Goal: Information Seeking & Learning: Check status

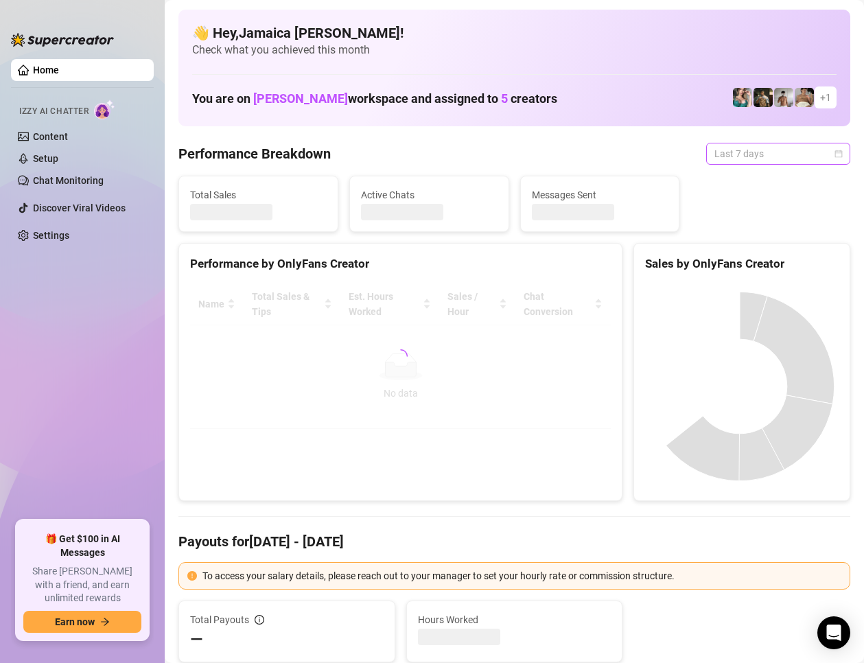
click at [738, 156] on span "Last 7 days" at bounding box center [778, 153] width 128 height 21
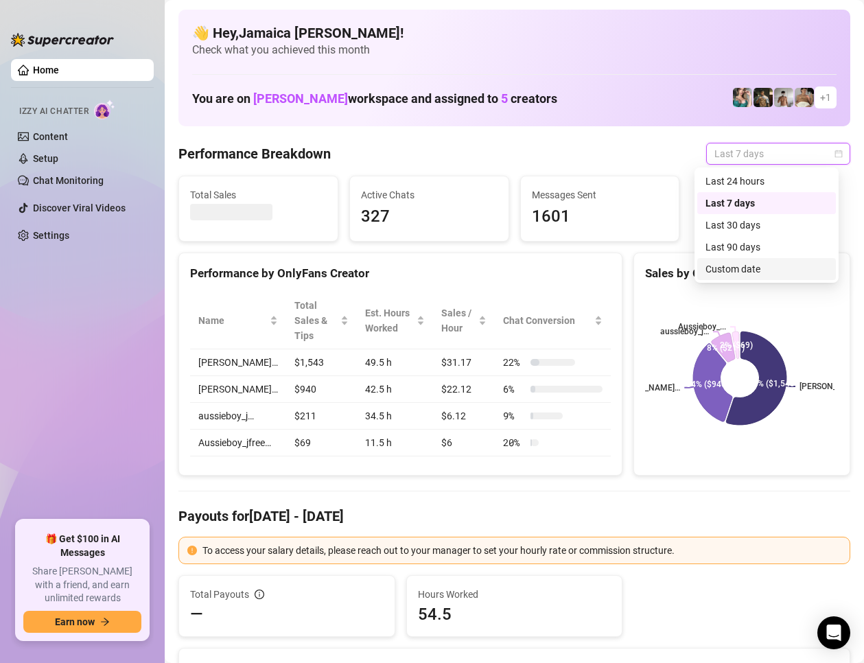
drag, startPoint x: 722, startPoint y: 264, endPoint x: 514, endPoint y: 541, distance: 346.3
click at [722, 264] on div "Custom date" at bounding box center [766, 268] width 122 height 15
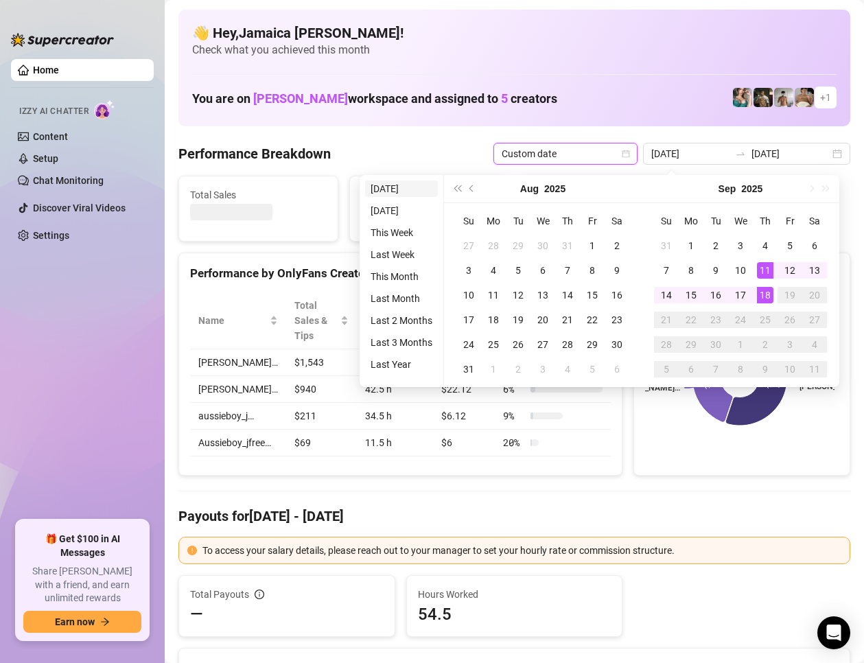
type input "[DATE]"
click at [414, 193] on li "[DATE]" at bounding box center [401, 188] width 73 height 16
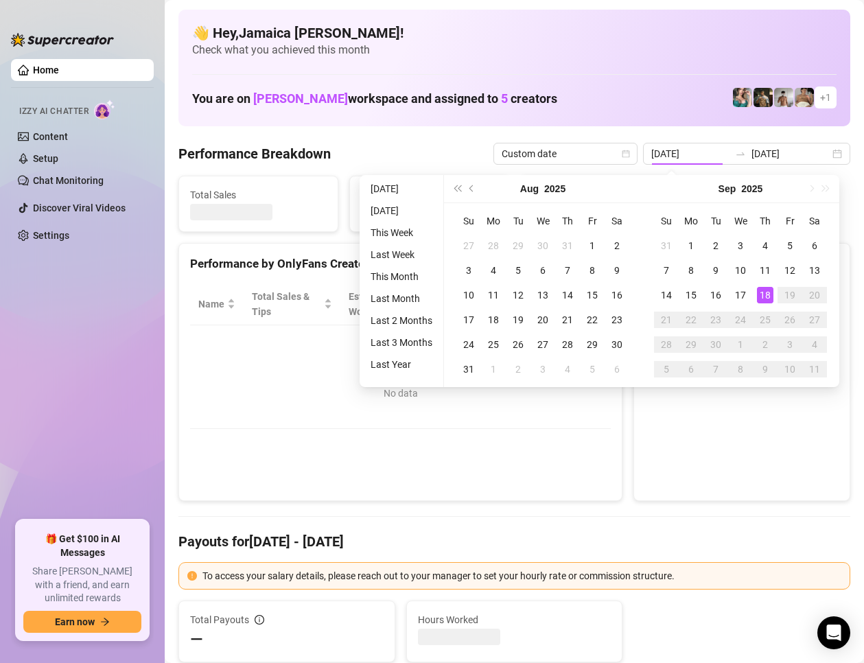
type input "[DATE]"
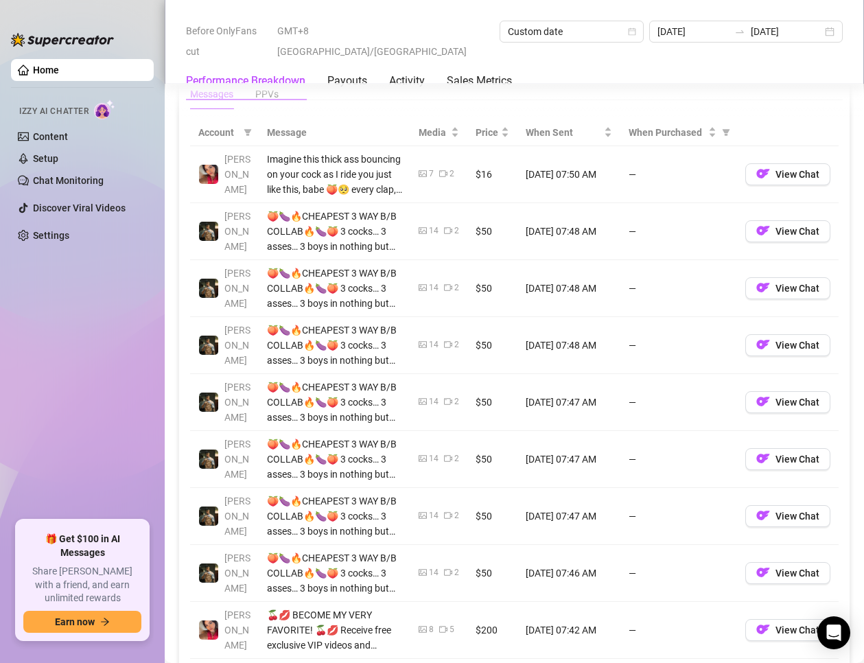
scroll to position [1578, 0]
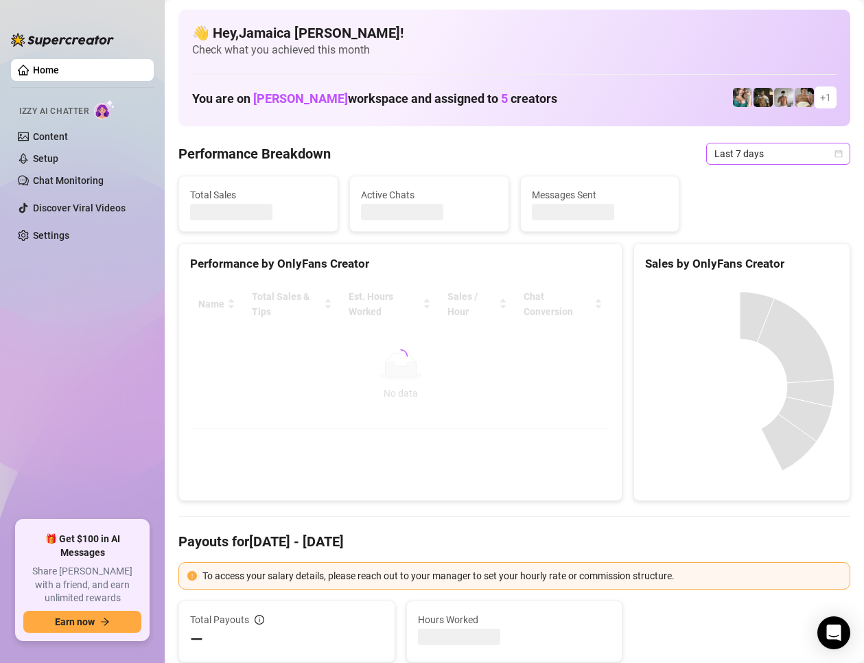
click at [722, 153] on span "Last 7 days" at bounding box center [778, 153] width 128 height 21
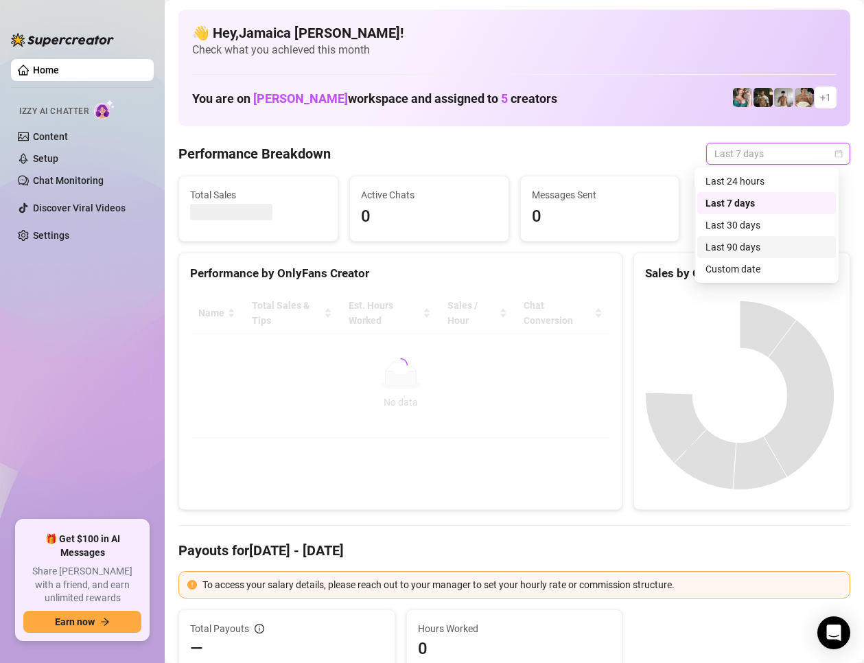
click at [766, 241] on div "Last 90 days" at bounding box center [766, 246] width 122 height 15
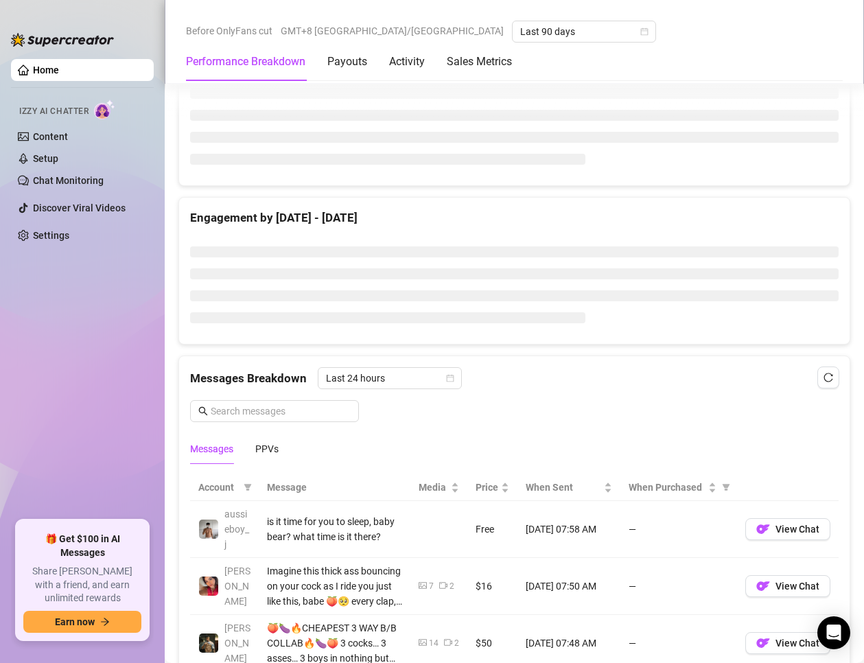
scroll to position [1098, 0]
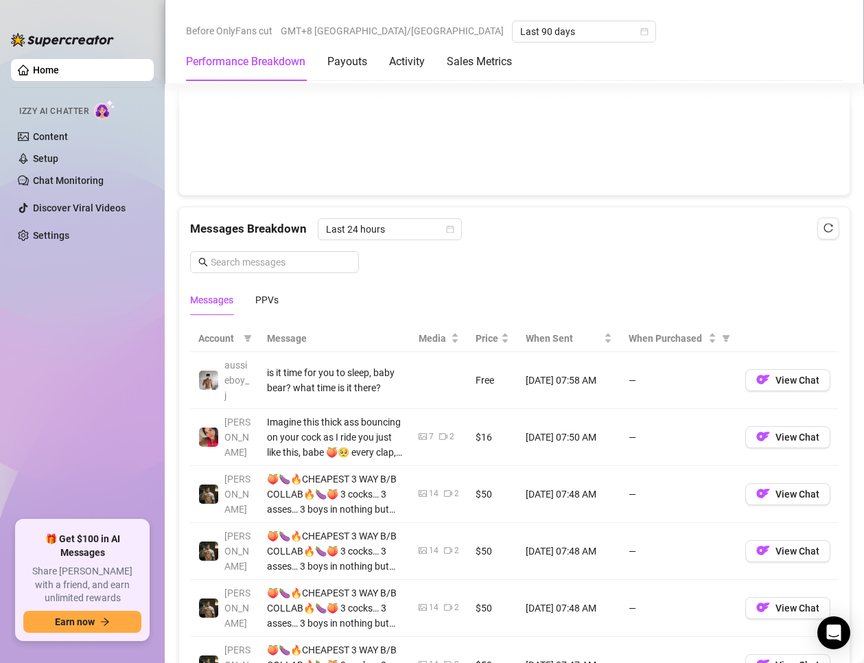
click at [261, 188] on div at bounding box center [514, 115] width 670 height 159
click at [269, 305] on div "PPVs" at bounding box center [266, 299] width 23 height 15
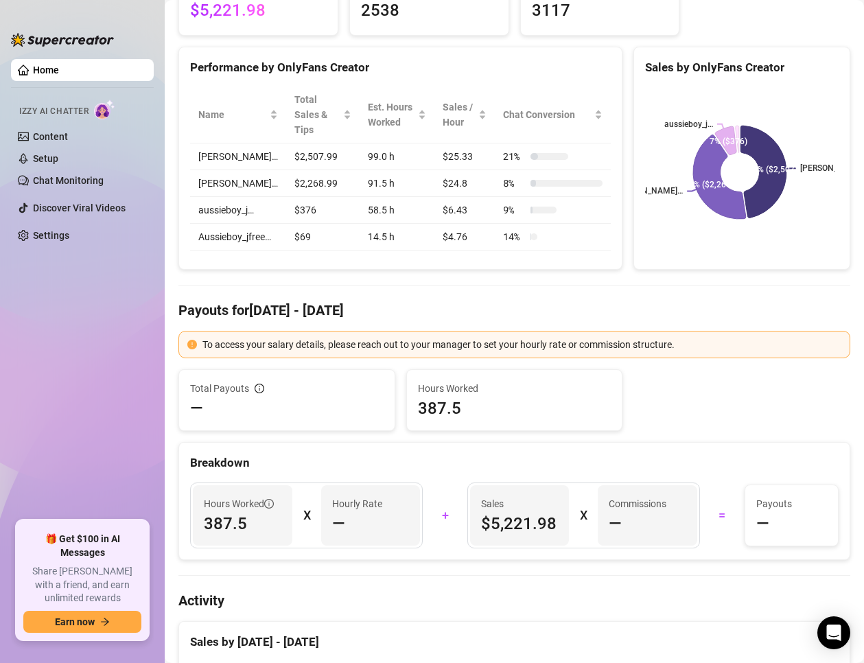
scroll to position [0, 0]
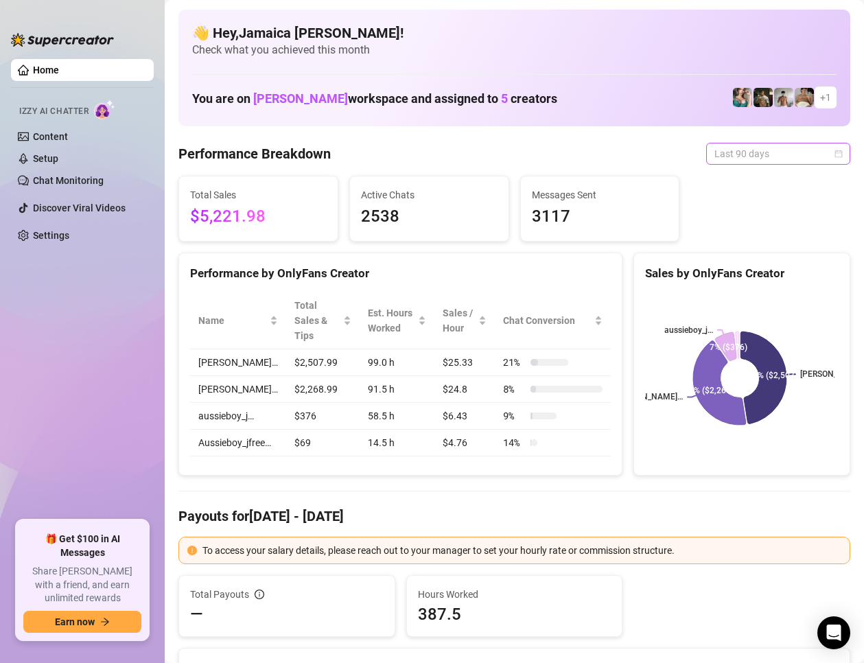
click at [734, 162] on span "Last 90 days" at bounding box center [778, 153] width 128 height 21
click at [623, 177] on div "Messages Sent 3117" at bounding box center [600, 208] width 158 height 64
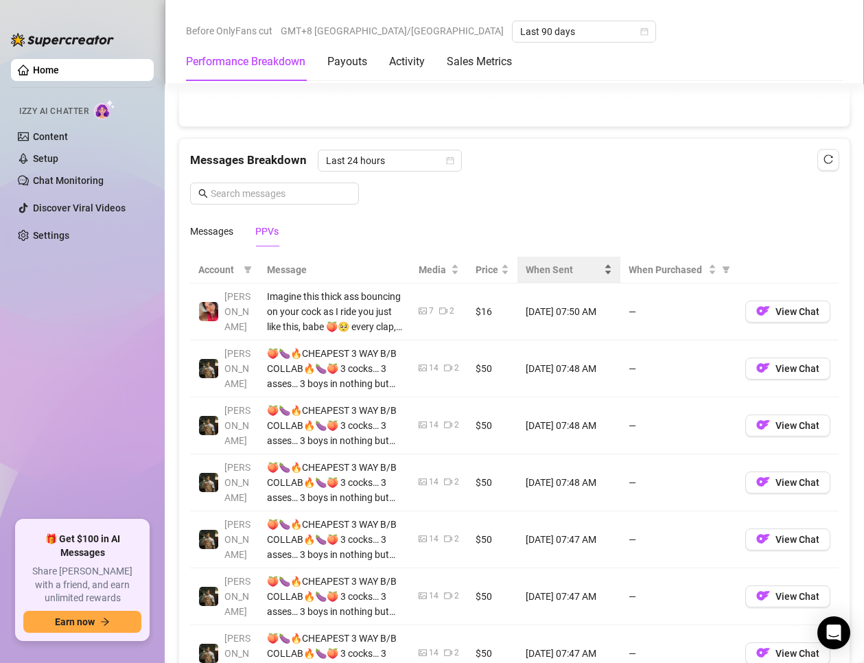
scroll to position [1235, 0]
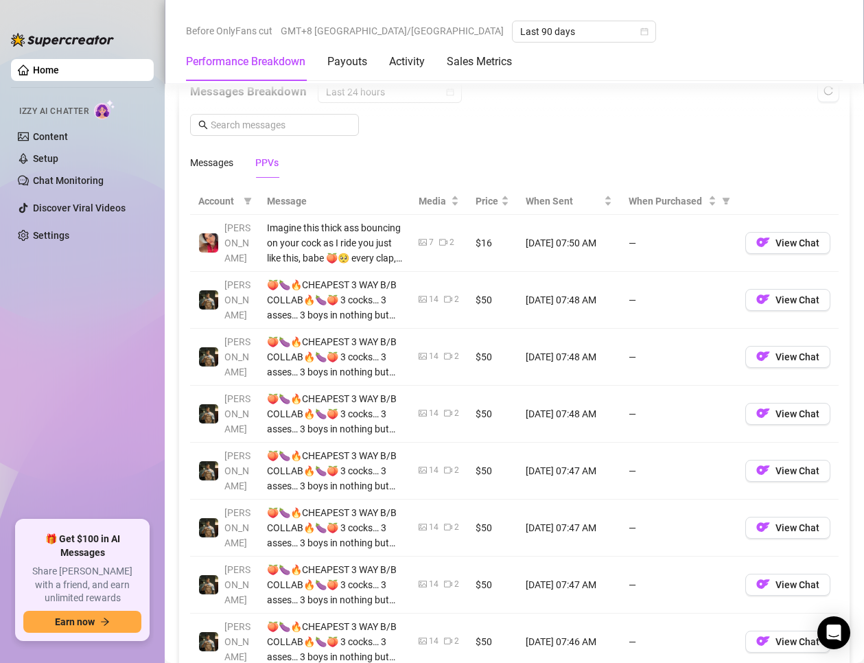
click at [639, 194] on span "When Purchased" at bounding box center [666, 200] width 77 height 15
click at [687, 202] on span "When Purchased" at bounding box center [666, 200] width 77 height 15
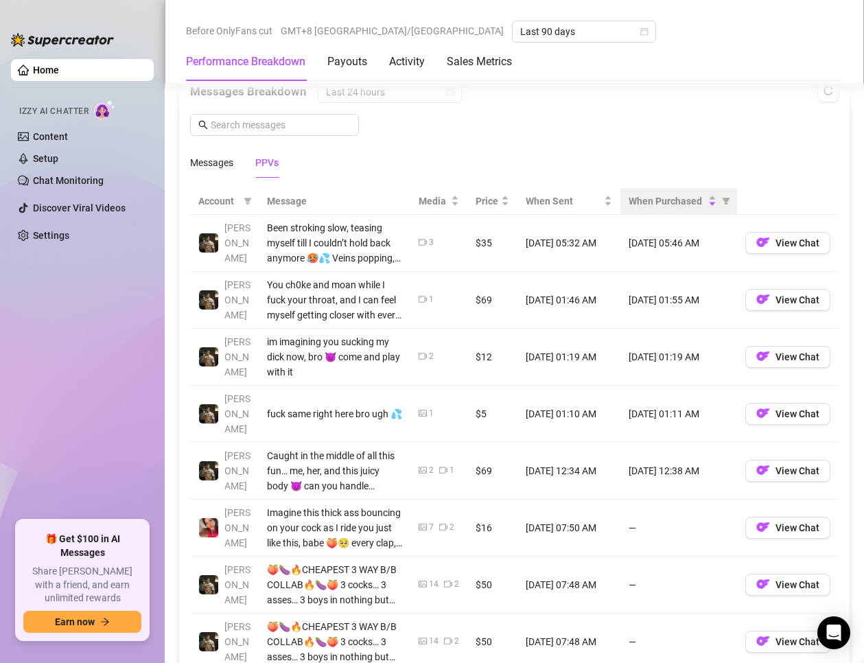
click at [669, 212] on th "When Purchased" at bounding box center [678, 201] width 117 height 27
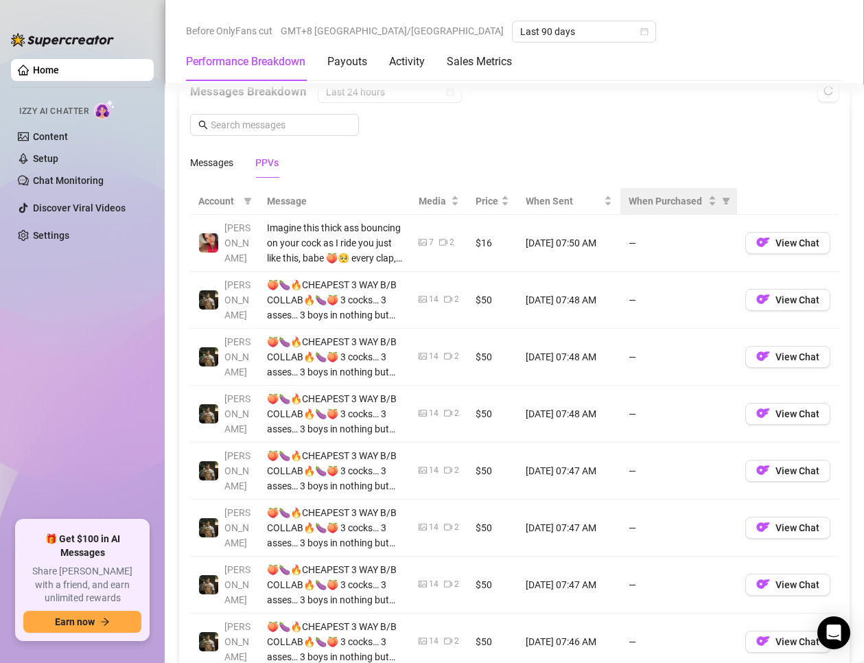
click at [670, 209] on th "When Purchased" at bounding box center [678, 201] width 117 height 27
click at [695, 204] on div "When Purchased" at bounding box center [672, 200] width 88 height 15
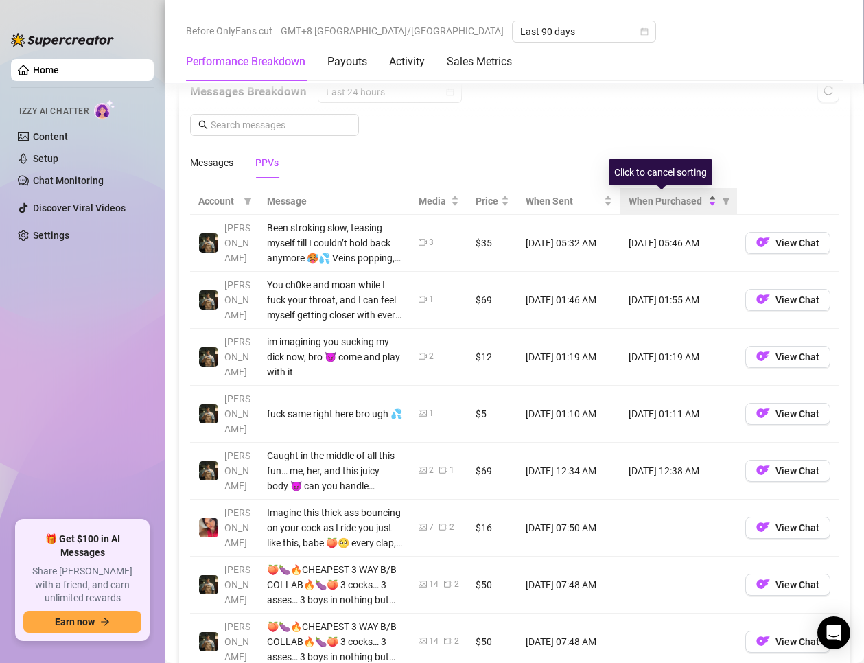
click at [698, 203] on div "When Purchased" at bounding box center [672, 200] width 88 height 15
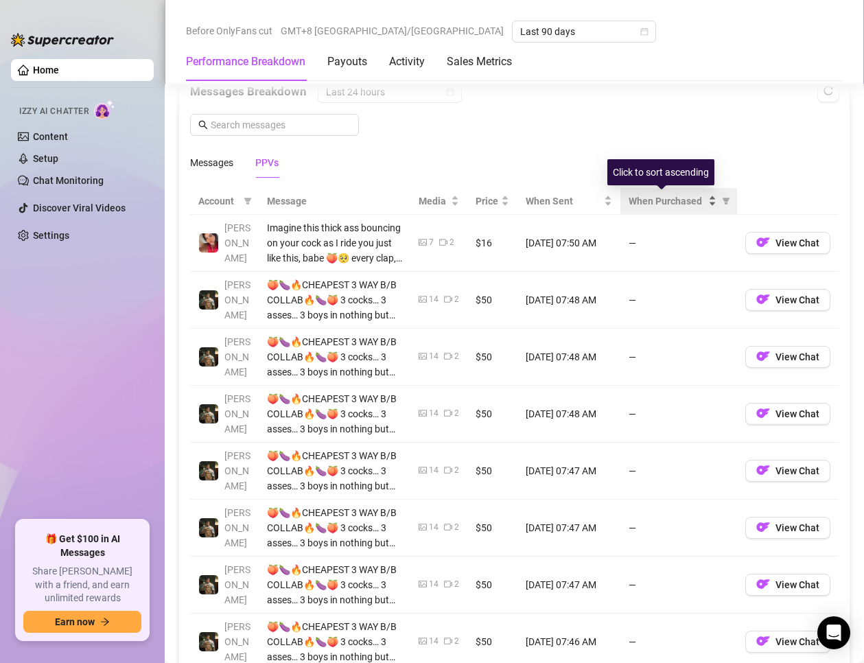
click at [674, 201] on span "When Purchased" at bounding box center [666, 200] width 77 height 15
click at [722, 197] on icon "filter" at bounding box center [726, 201] width 8 height 8
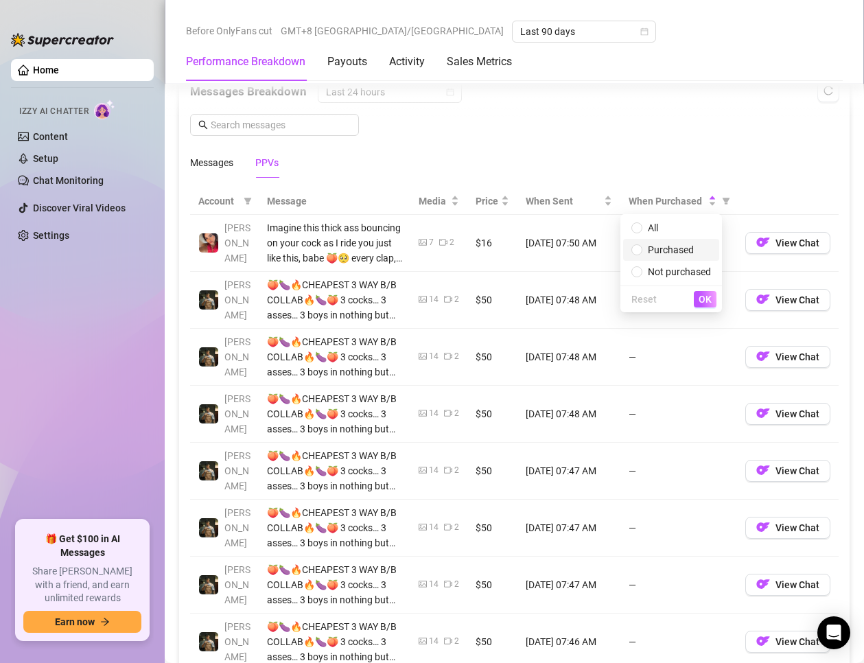
click at [670, 250] on span "Purchased" at bounding box center [671, 249] width 46 height 11
radio input "true"
click at [701, 298] on span "OK" at bounding box center [704, 299] width 13 height 11
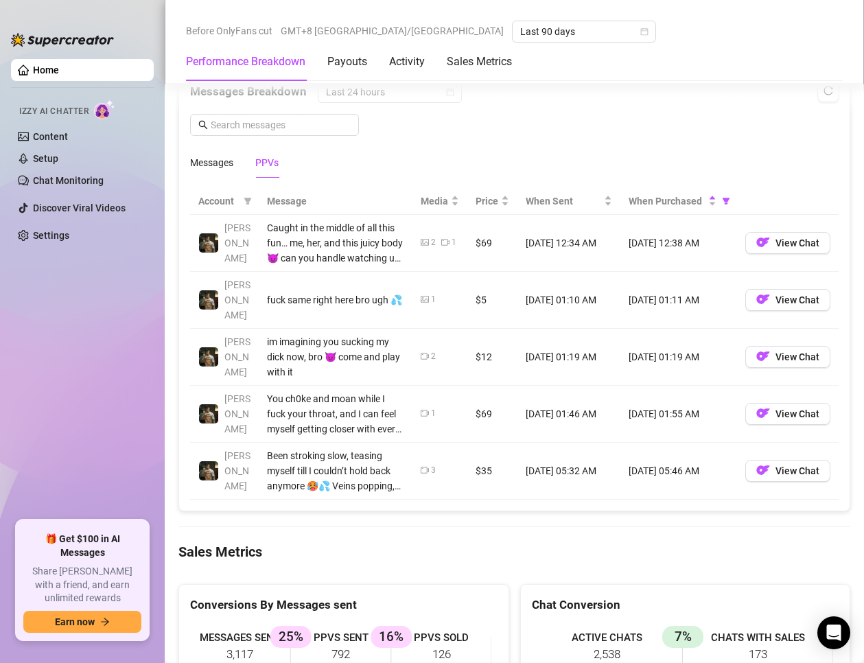
scroll to position [1098, 0]
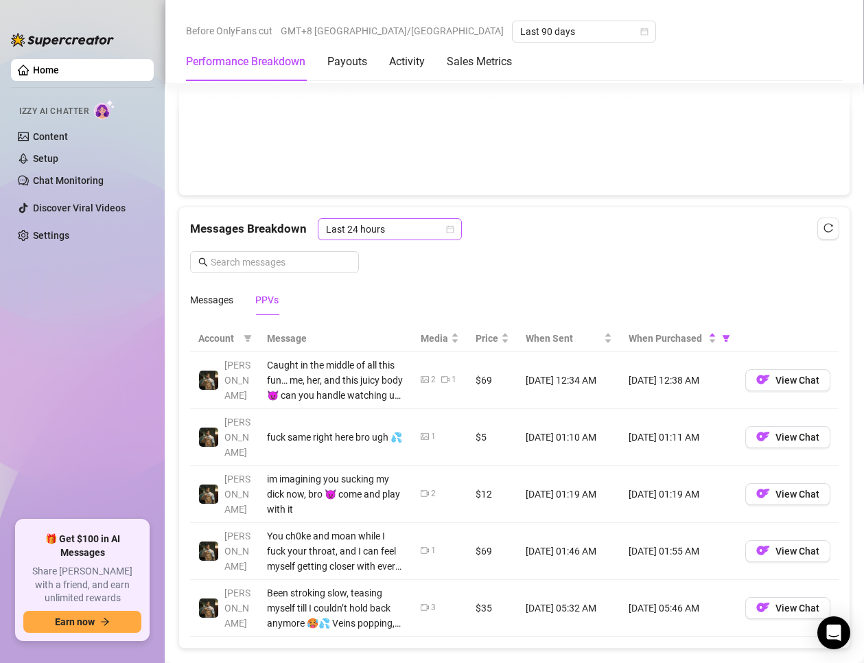
click at [380, 224] on span "Last 24 hours" at bounding box center [390, 229] width 128 height 21
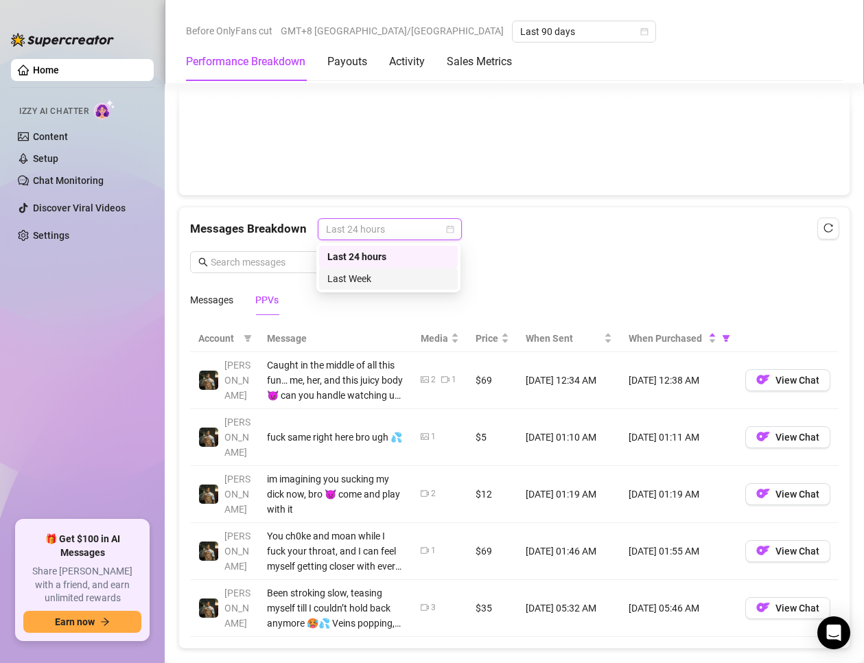
click at [370, 274] on div "Last Week" at bounding box center [388, 278] width 122 height 15
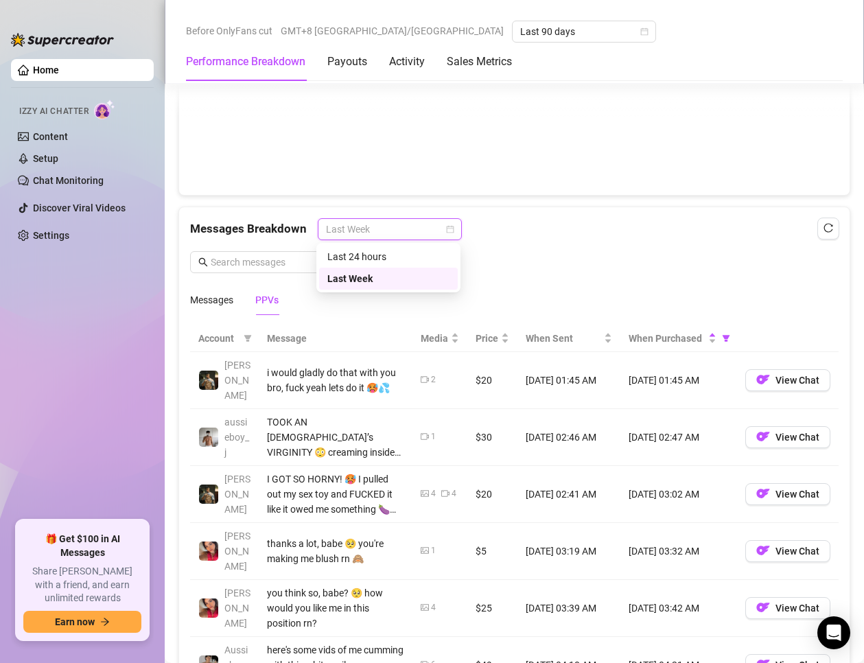
click at [409, 234] on span "Last Week" at bounding box center [390, 229] width 128 height 21
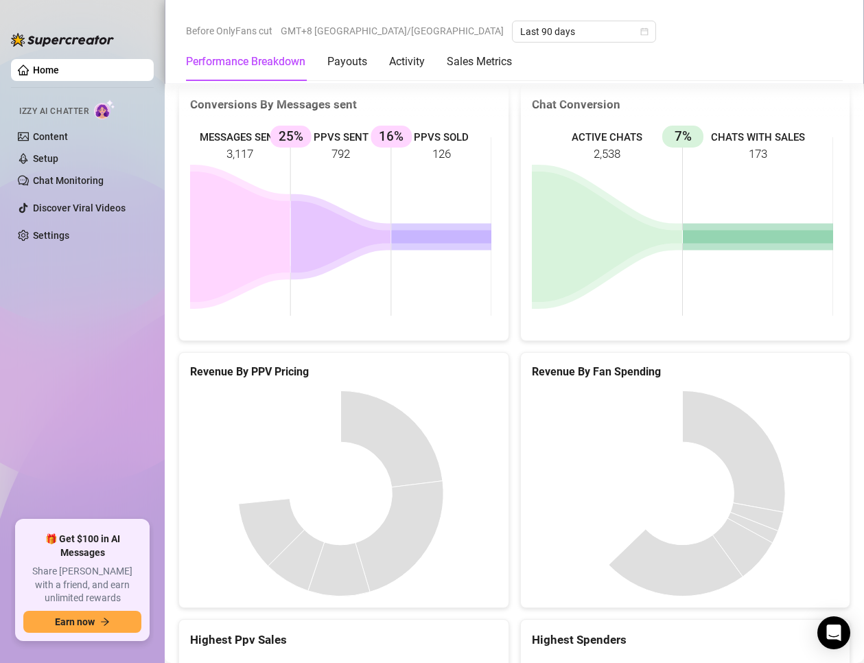
scroll to position [2188, 0]
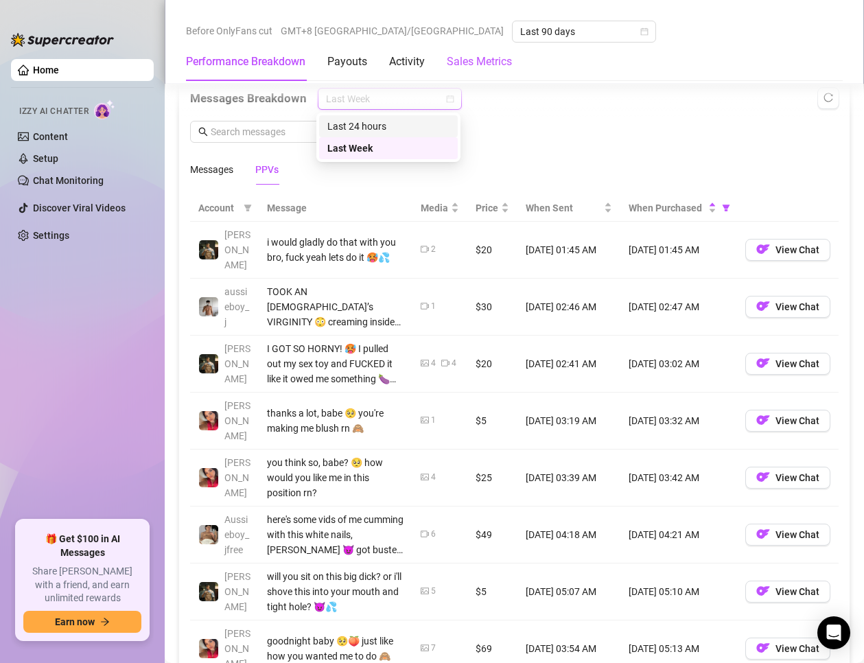
click at [486, 65] on Metrics "Sales Metrics" at bounding box center [479, 62] width 65 height 16
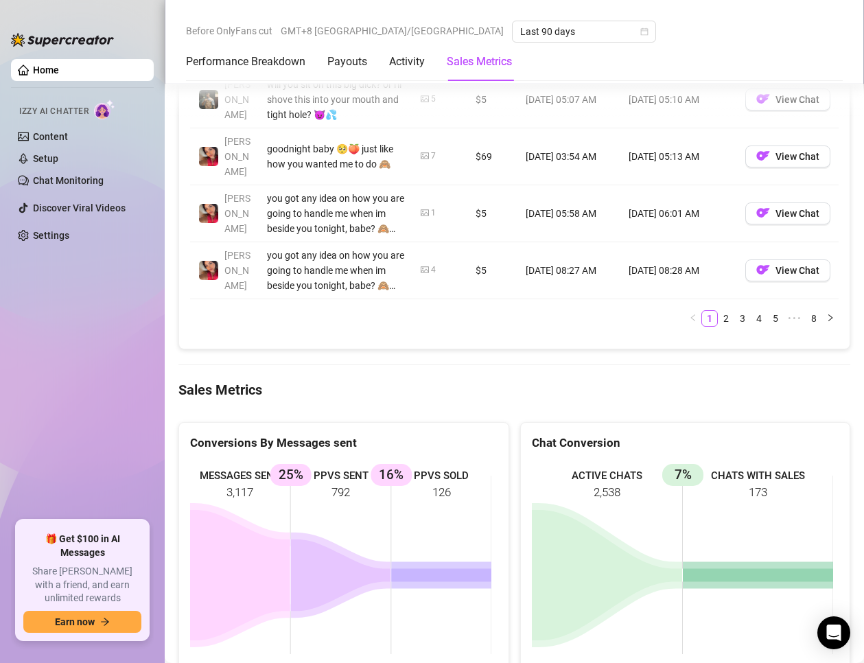
scroll to position [1583, 0]
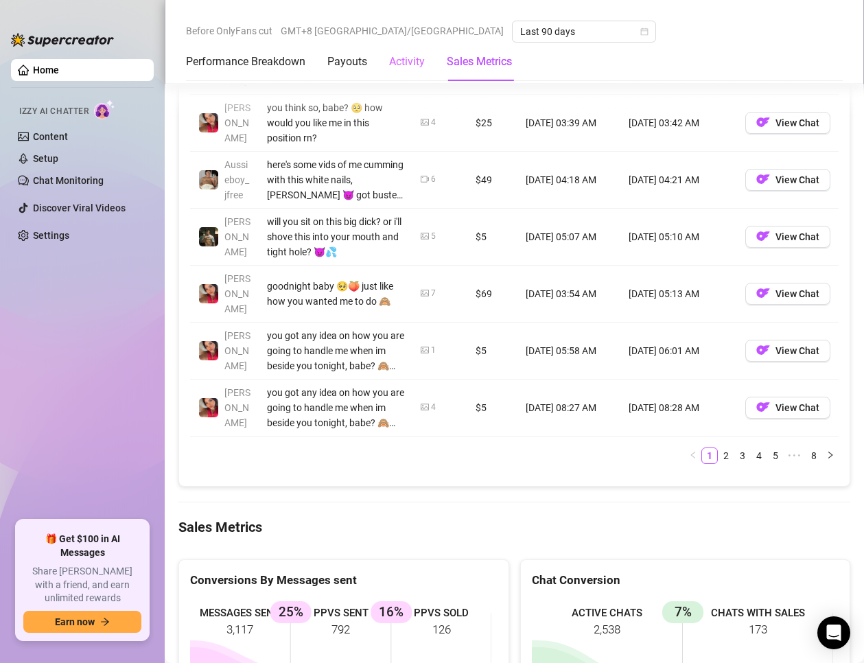
drag, startPoint x: 468, startPoint y: 68, endPoint x: 406, endPoint y: 60, distance: 62.2
click at [464, 65] on Metrics "Sales Metrics" at bounding box center [479, 62] width 65 height 16
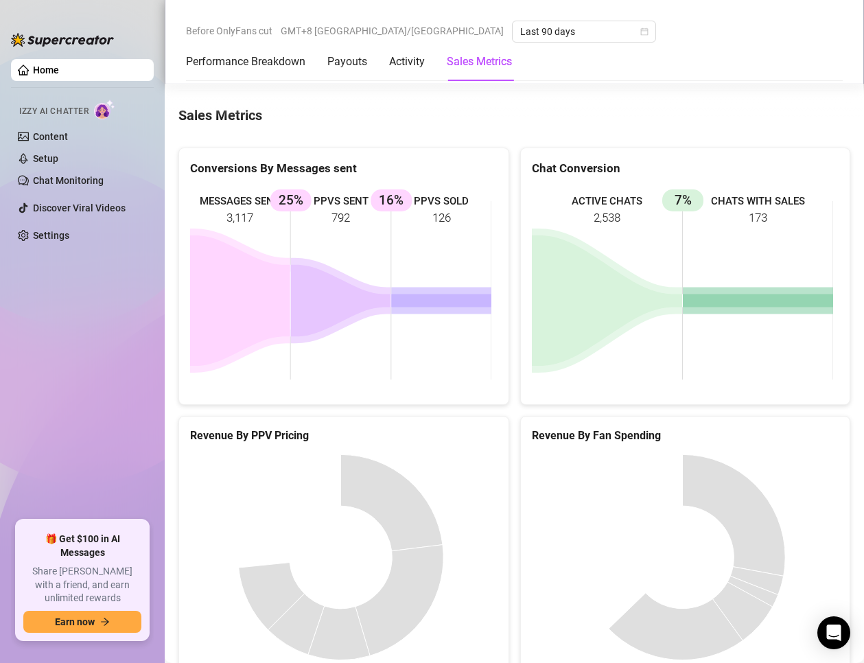
click at [377, 62] on div "Performance Breakdown Payouts Activity Sales Metrics" at bounding box center [349, 62] width 326 height 38
click at [405, 60] on div "Activity" at bounding box center [407, 62] width 36 height 16
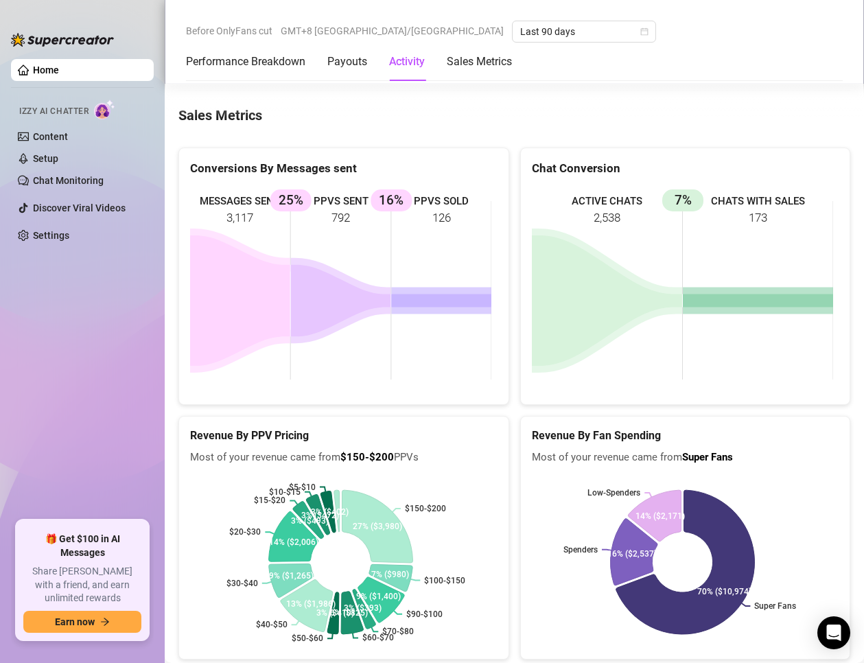
scroll to position [706, 0]
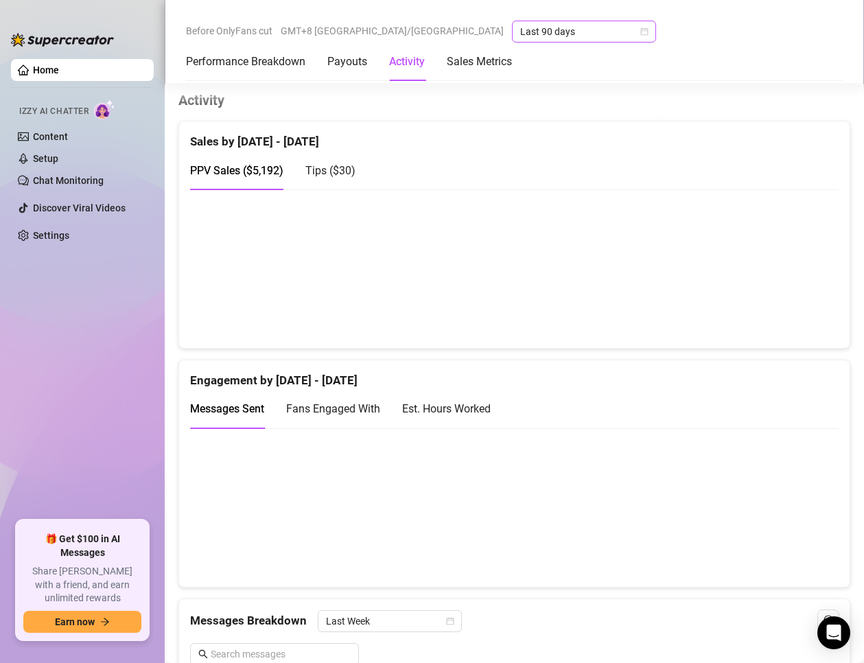
click at [520, 36] on span "Last 90 days" at bounding box center [584, 31] width 128 height 21
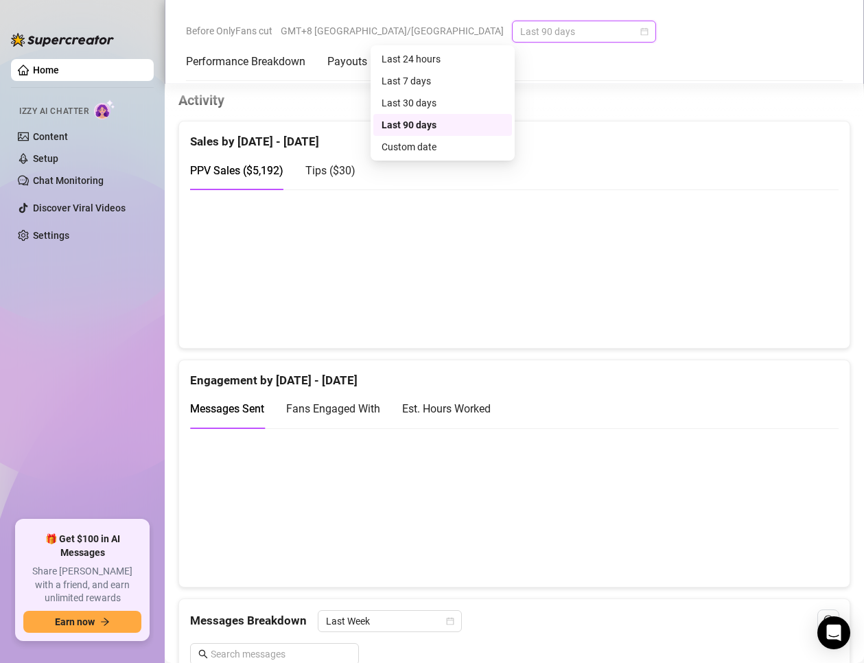
click at [421, 117] on div "Last 90 days" at bounding box center [442, 124] width 122 height 15
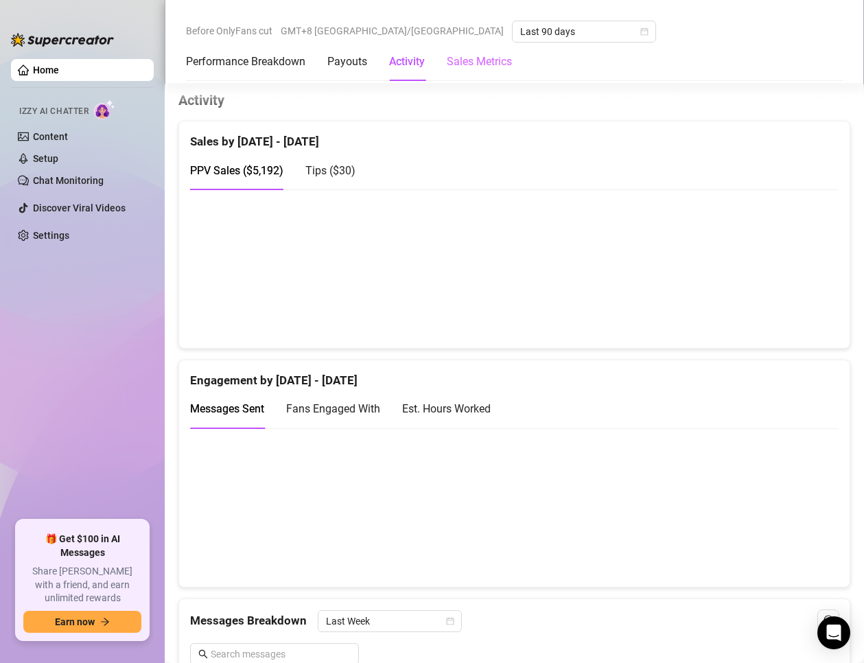
click at [488, 80] on div "Before OnlyFans cut GMT+8 [GEOGRAPHIC_DATA]/[GEOGRAPHIC_DATA] Last 90 days Perf…" at bounding box center [514, 42] width 699 height 84
click at [486, 74] on div "Sales Metrics" at bounding box center [479, 62] width 65 height 38
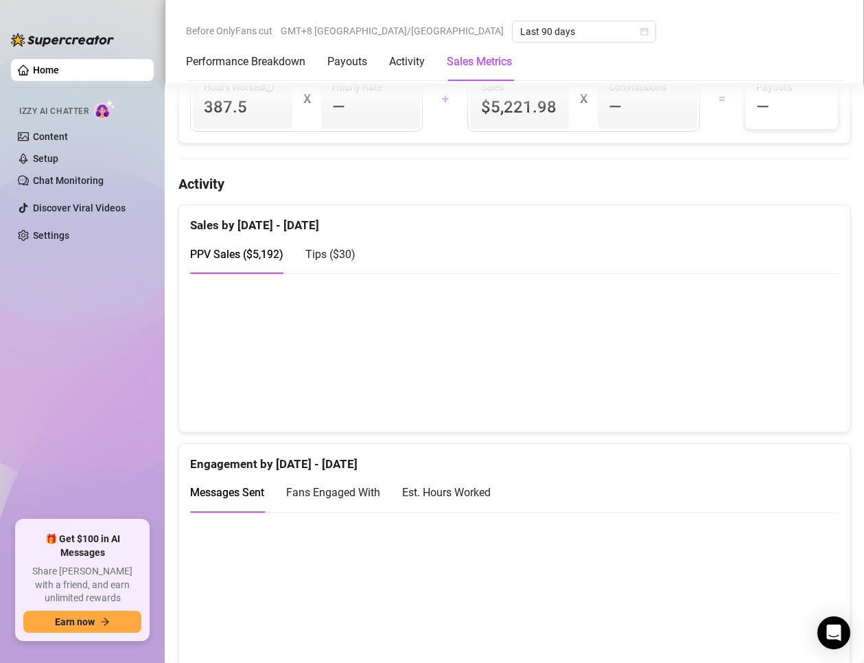
scroll to position [965, 0]
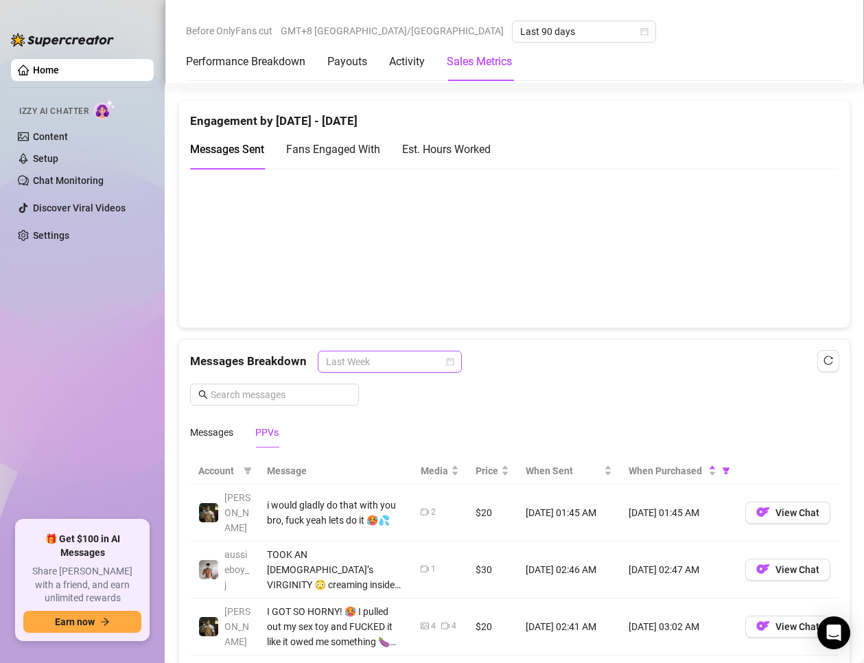
click at [412, 362] on span "Last Week" at bounding box center [390, 361] width 128 height 21
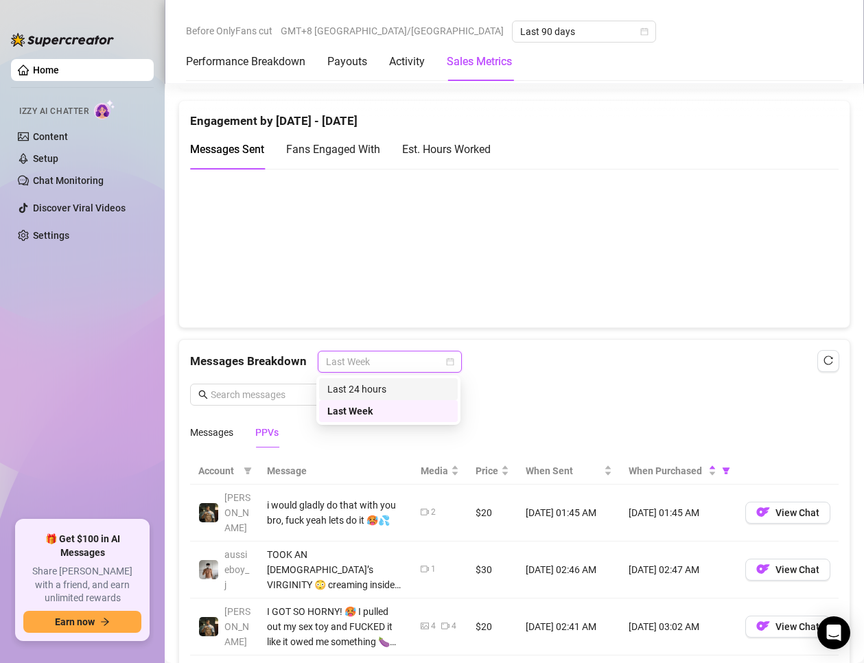
drag, startPoint x: 574, startPoint y: 361, endPoint x: 586, endPoint y: 364, distance: 12.0
click at [579, 362] on div "Messages Breakdown Last Week" at bounding box center [514, 362] width 648 height 22
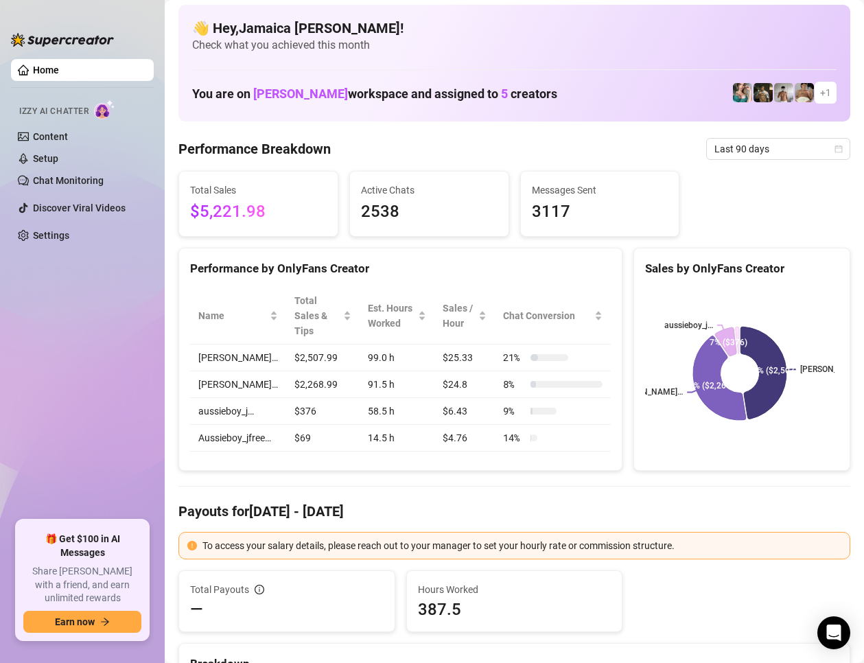
scroll to position [0, 0]
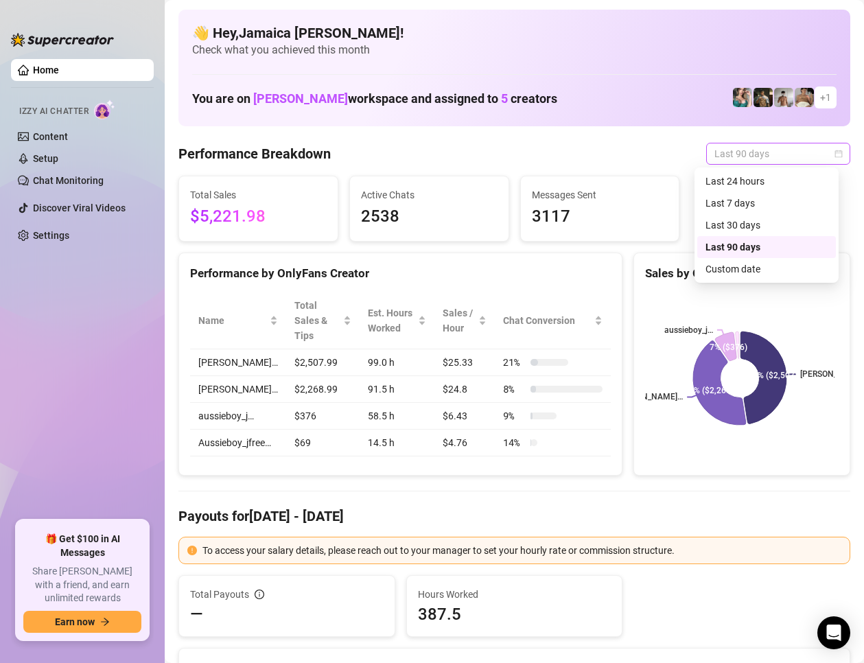
click at [739, 159] on span "Last 90 days" at bounding box center [778, 153] width 128 height 21
click at [727, 252] on div "Last 90 days" at bounding box center [766, 246] width 122 height 15
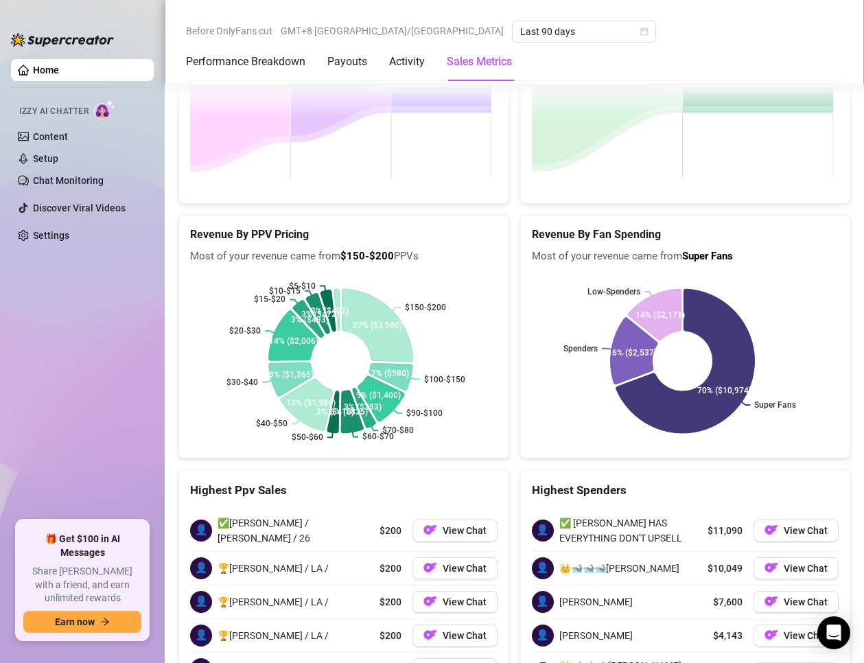
scroll to position [2297, 0]
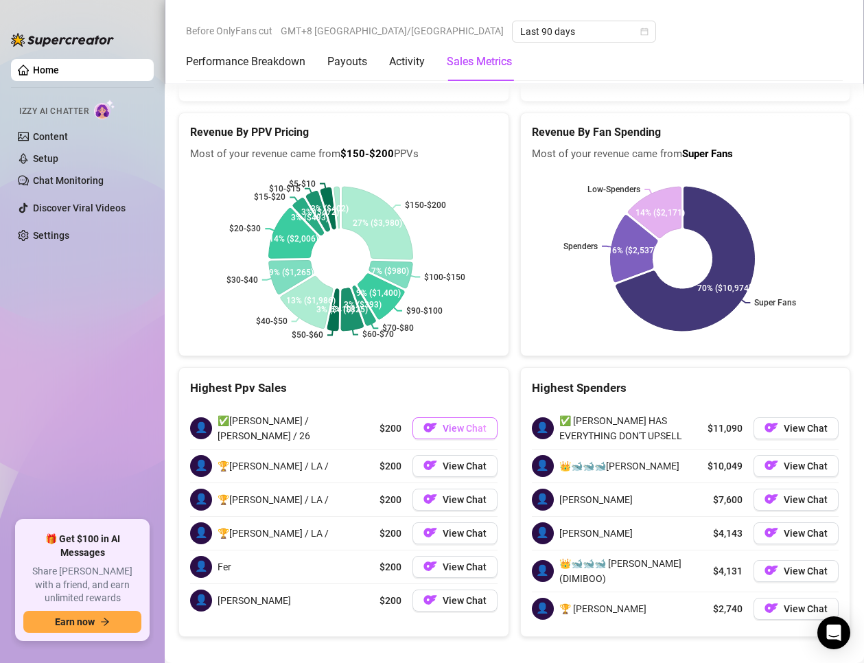
click at [442, 423] on span "View Chat" at bounding box center [464, 428] width 44 height 11
click at [435, 417] on button "View Chat" at bounding box center [454, 428] width 85 height 22
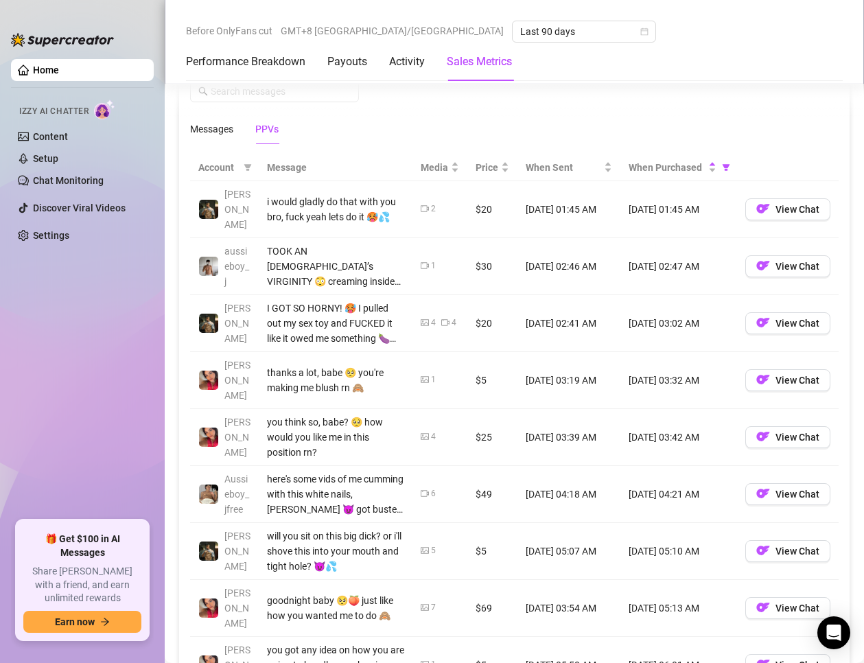
scroll to position [1474, 0]
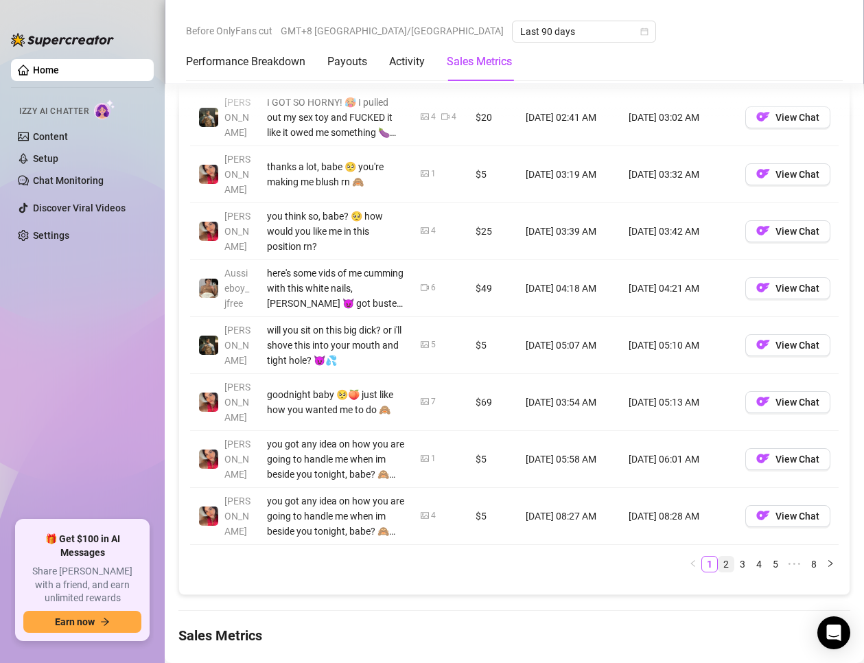
click at [718, 556] on link "2" at bounding box center [725, 563] width 15 height 15
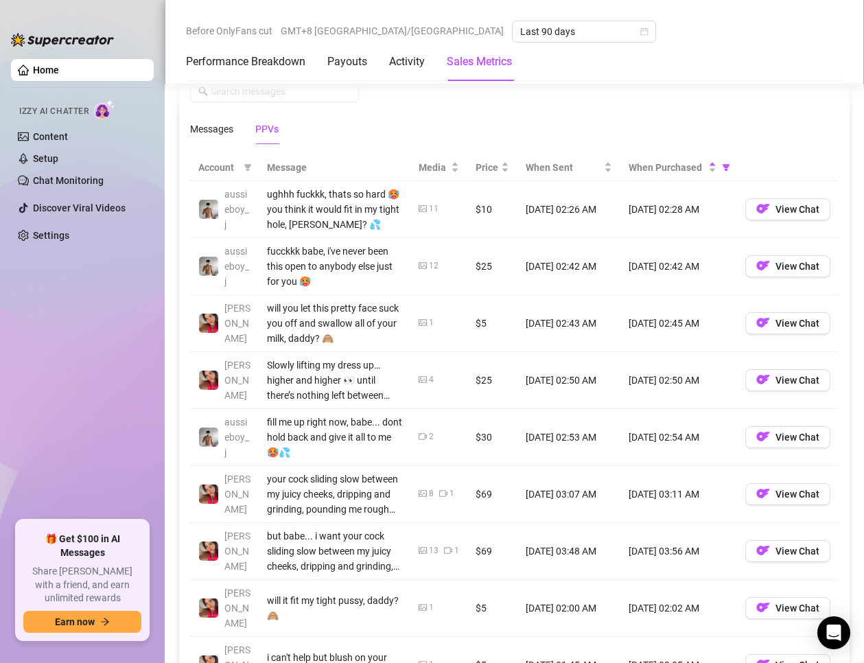
scroll to position [1406, 0]
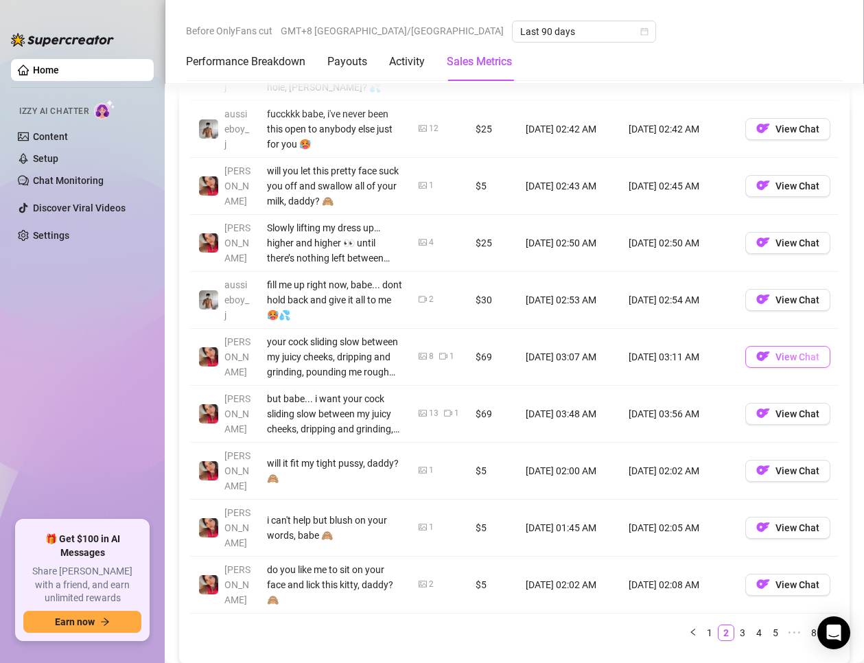
drag, startPoint x: 768, startPoint y: 348, endPoint x: 755, endPoint y: 363, distance: 19.9
click at [756, 363] on span "button" at bounding box center [763, 356] width 14 height 17
click at [758, 406] on img "button" at bounding box center [763, 413] width 14 height 14
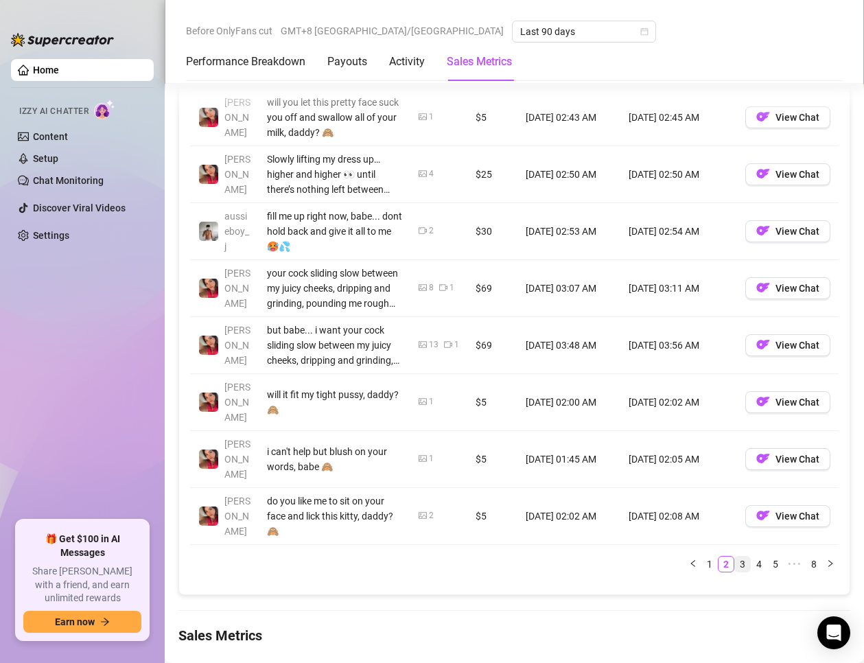
click at [735, 556] on link "3" at bounding box center [742, 563] width 15 height 15
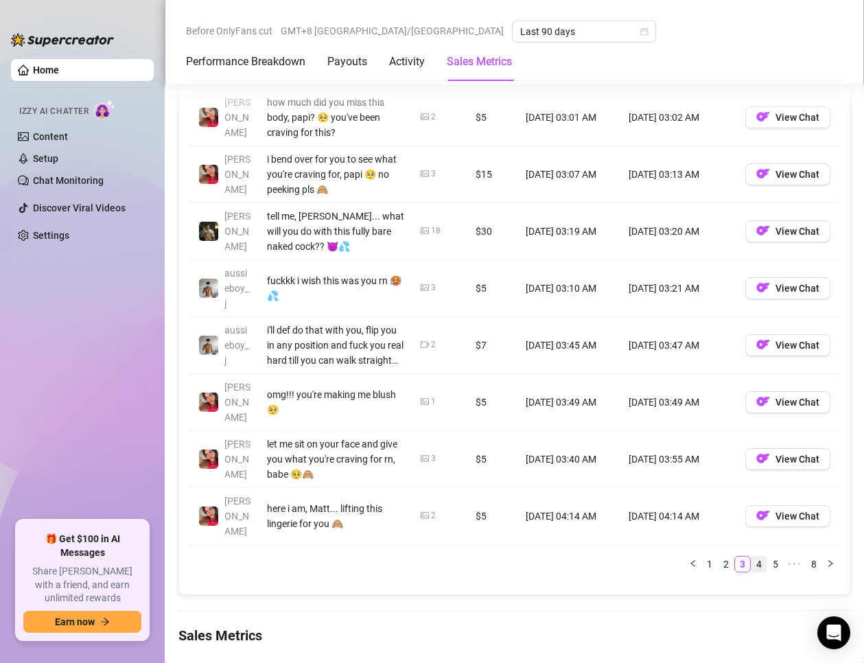
click at [751, 556] on link "4" at bounding box center [758, 563] width 15 height 15
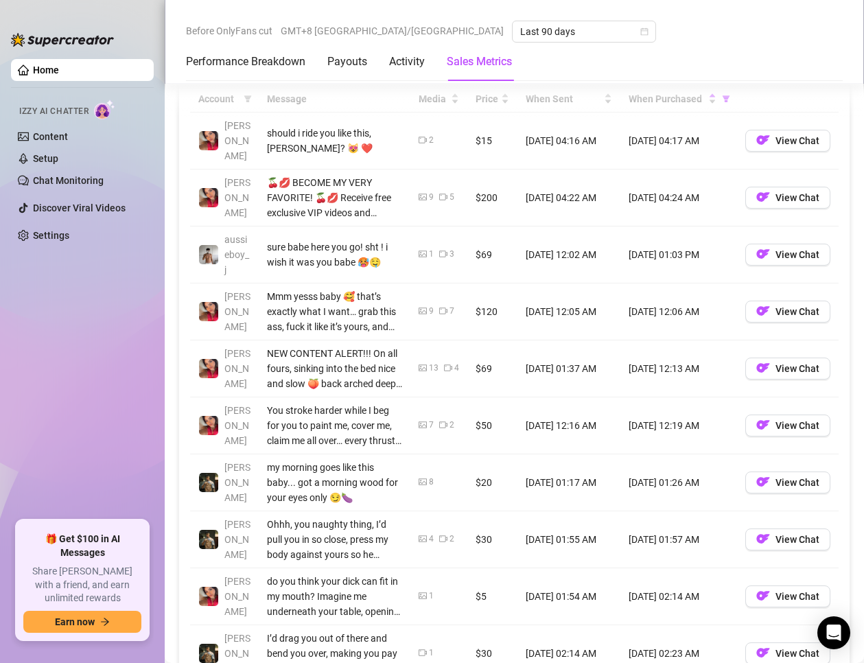
scroll to position [1268, 0]
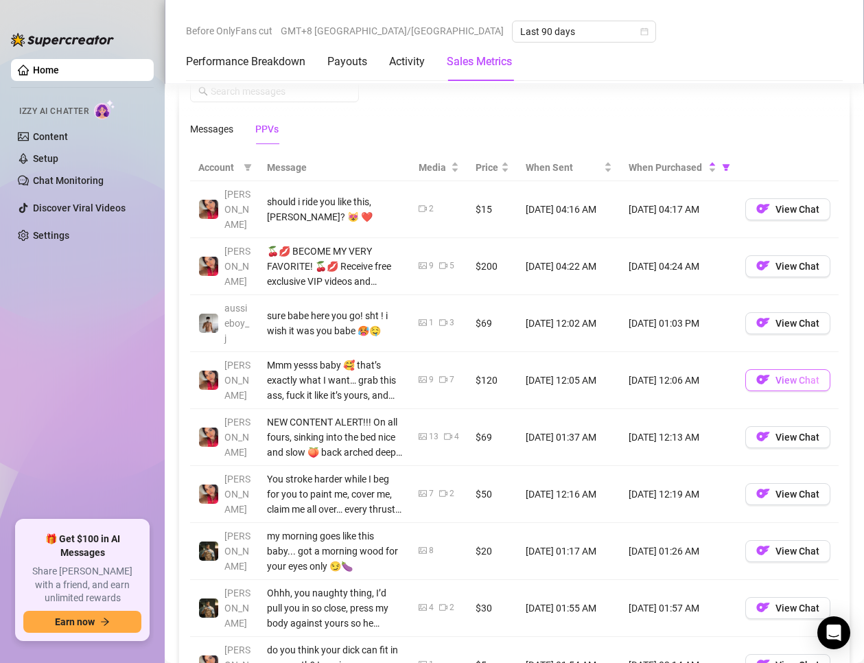
click at [758, 372] on img "button" at bounding box center [763, 379] width 14 height 14
click at [775, 485] on button "View Chat" at bounding box center [787, 494] width 85 height 22
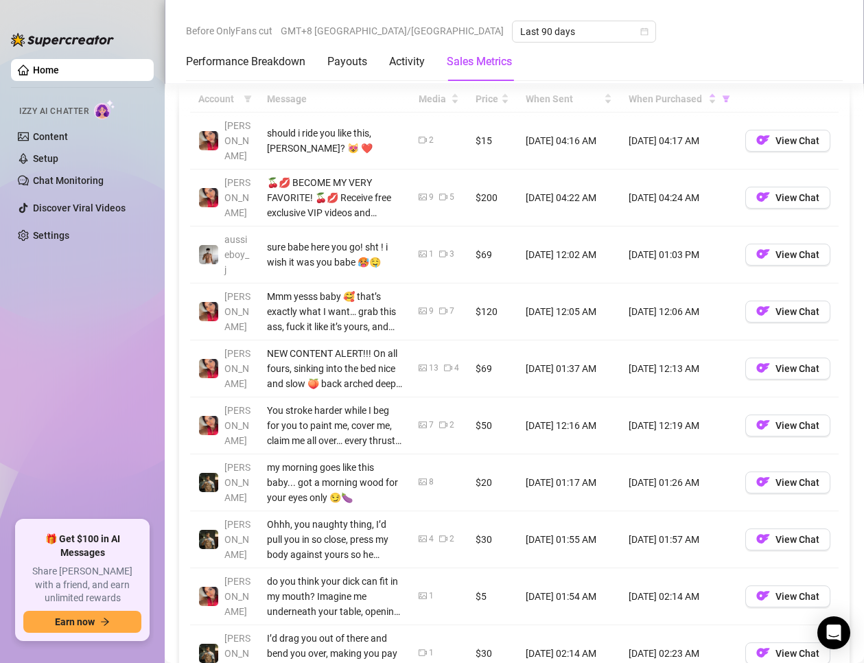
scroll to position [1406, 0]
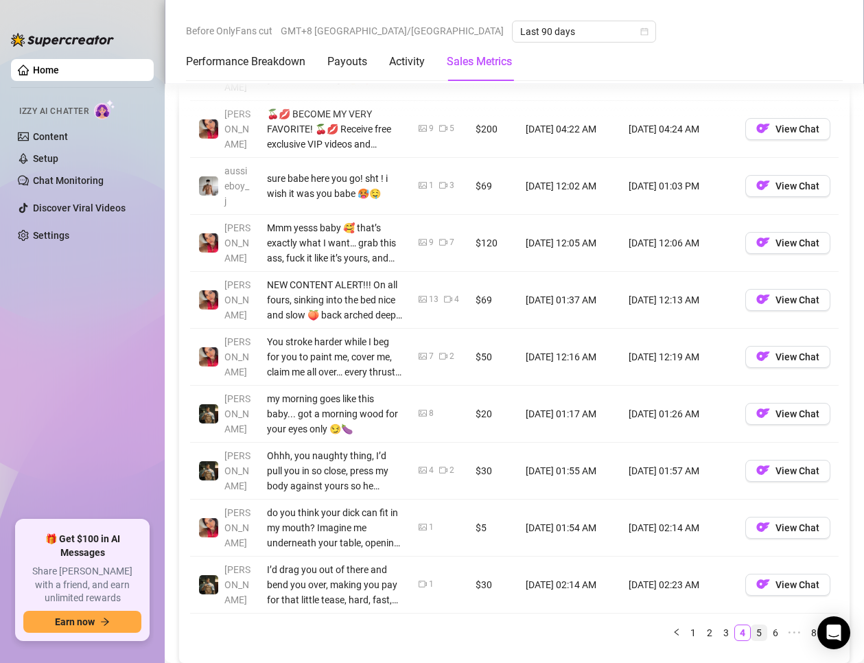
click at [751, 625] on link "5" at bounding box center [758, 632] width 15 height 15
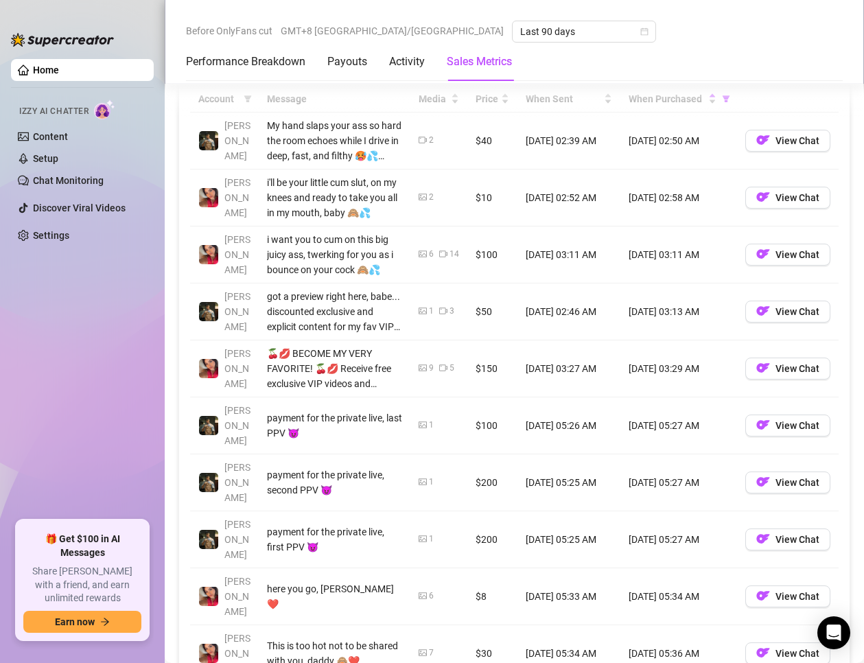
scroll to position [1268, 0]
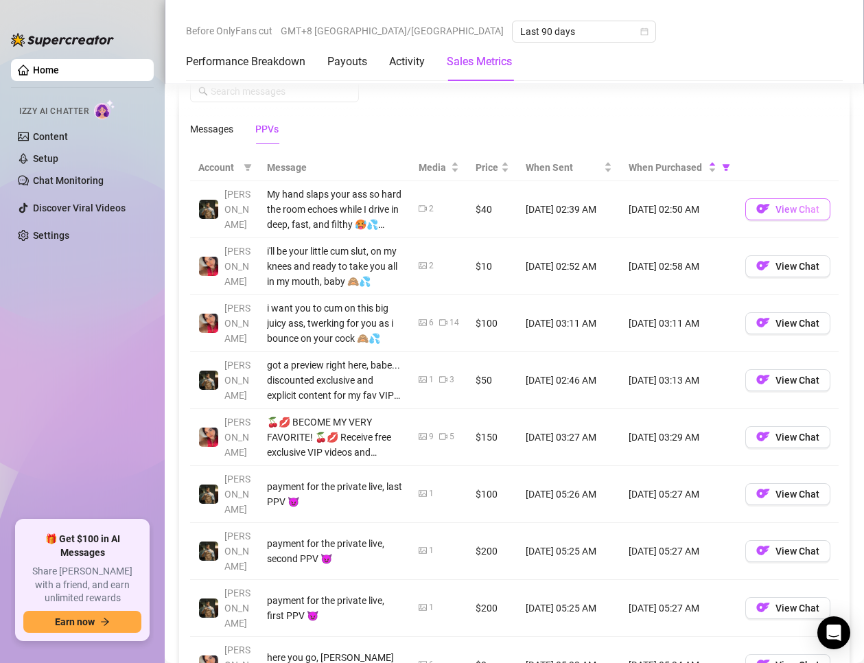
click at [759, 215] on button "View Chat" at bounding box center [787, 209] width 85 height 22
click at [745, 320] on button "View Chat" at bounding box center [787, 323] width 85 height 22
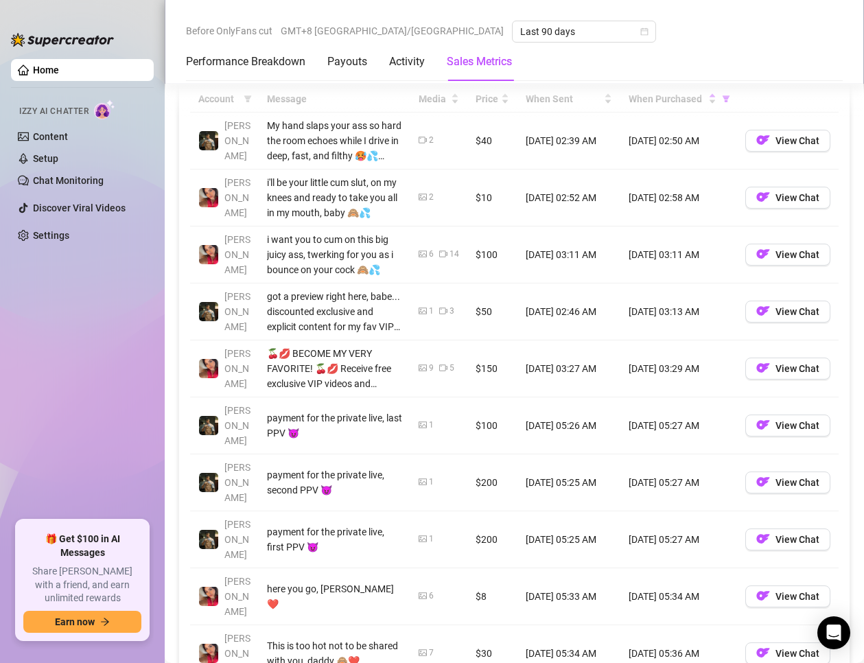
scroll to position [1406, 0]
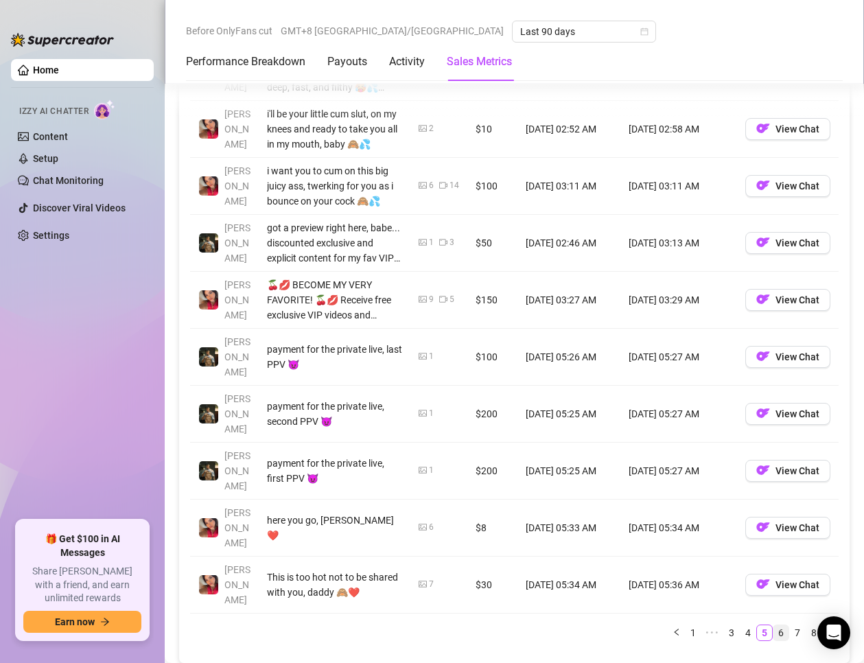
click at [773, 625] on link "6" at bounding box center [780, 632] width 15 height 15
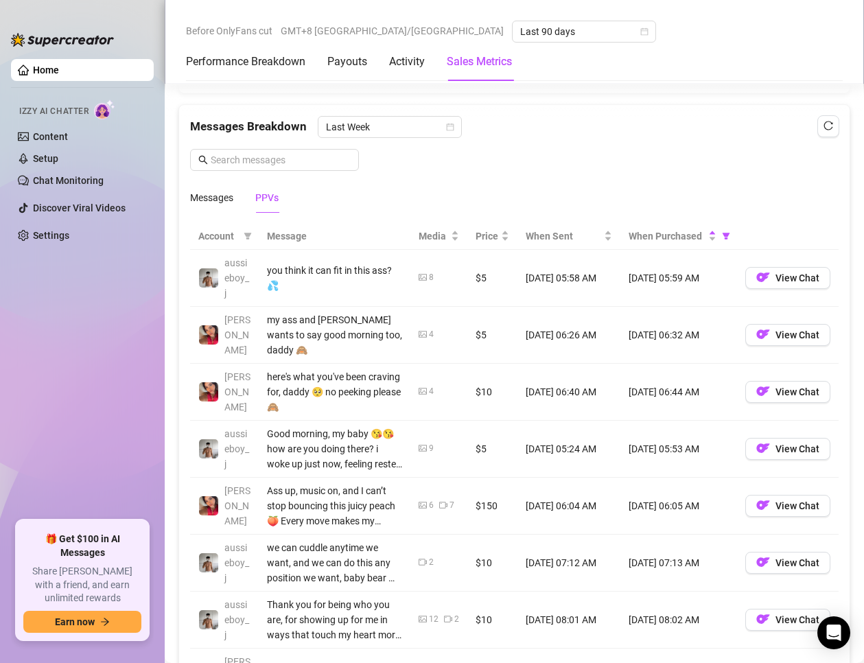
scroll to position [1337, 0]
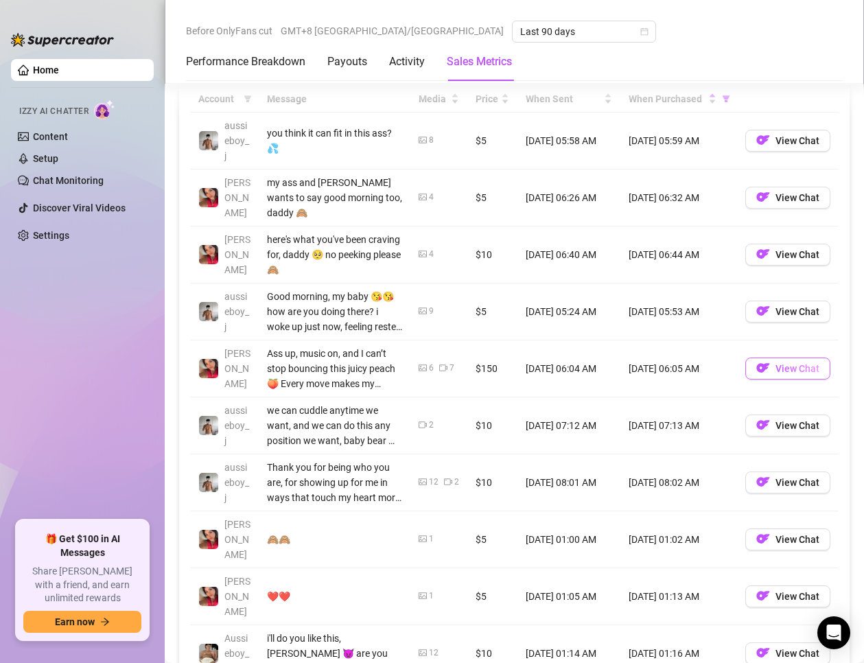
click at [759, 372] on button "View Chat" at bounding box center [787, 368] width 85 height 22
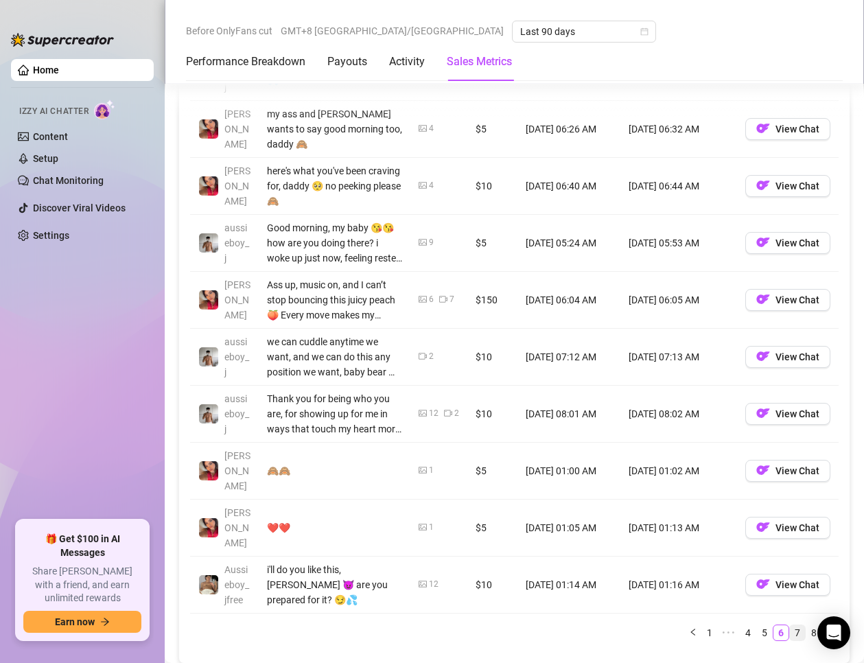
click at [790, 625] on link "7" at bounding box center [797, 632] width 15 height 15
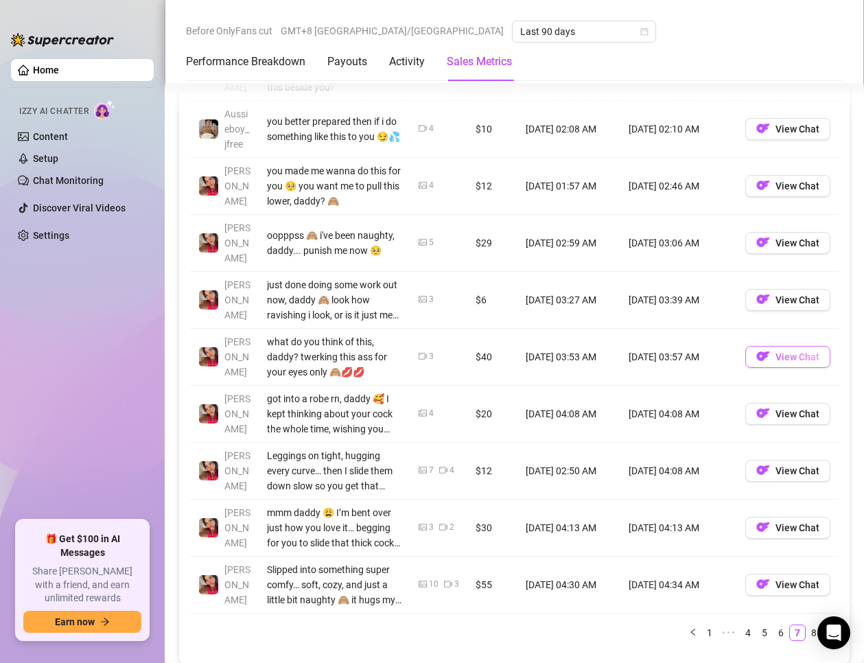
click at [775, 357] on span "View Chat" at bounding box center [797, 356] width 44 height 11
click at [756, 589] on img "button" at bounding box center [763, 584] width 14 height 14
click at [806, 631] on link "8" at bounding box center [813, 632] width 15 height 15
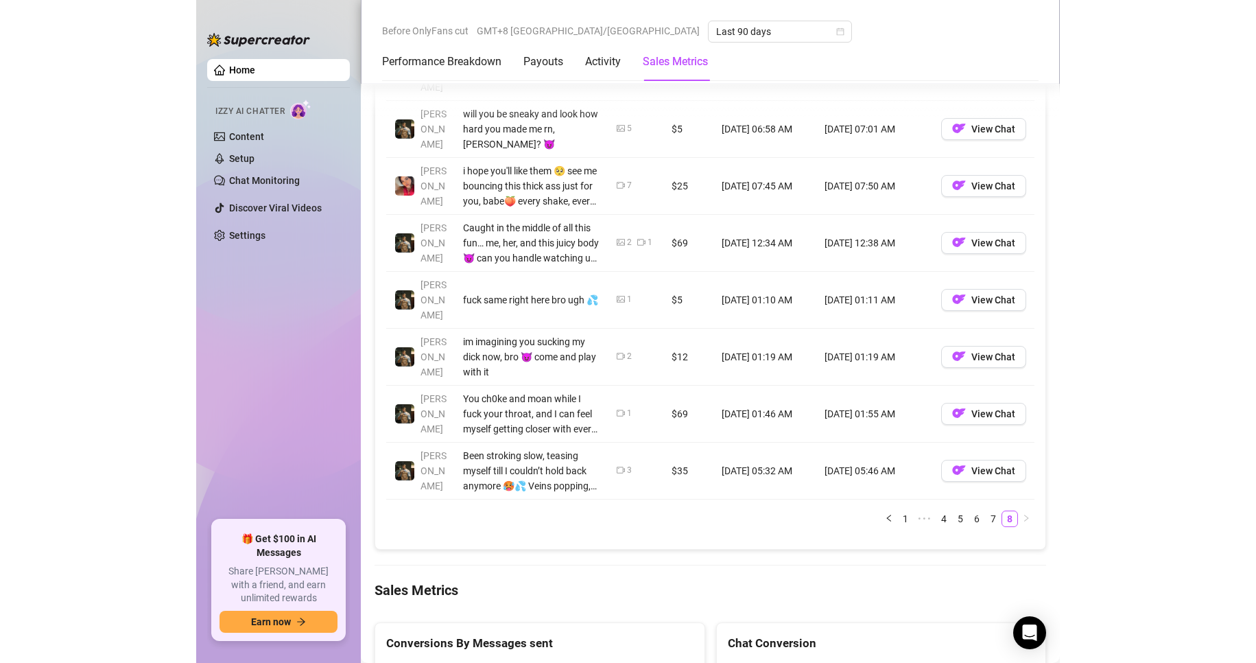
scroll to position [1268, 0]
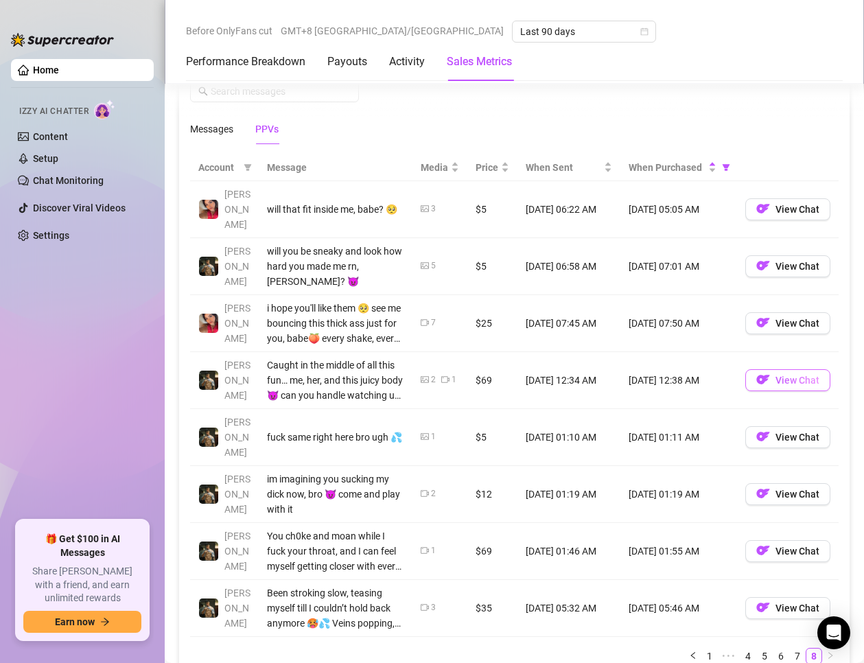
click at [775, 375] on span "View Chat" at bounding box center [797, 380] width 44 height 11
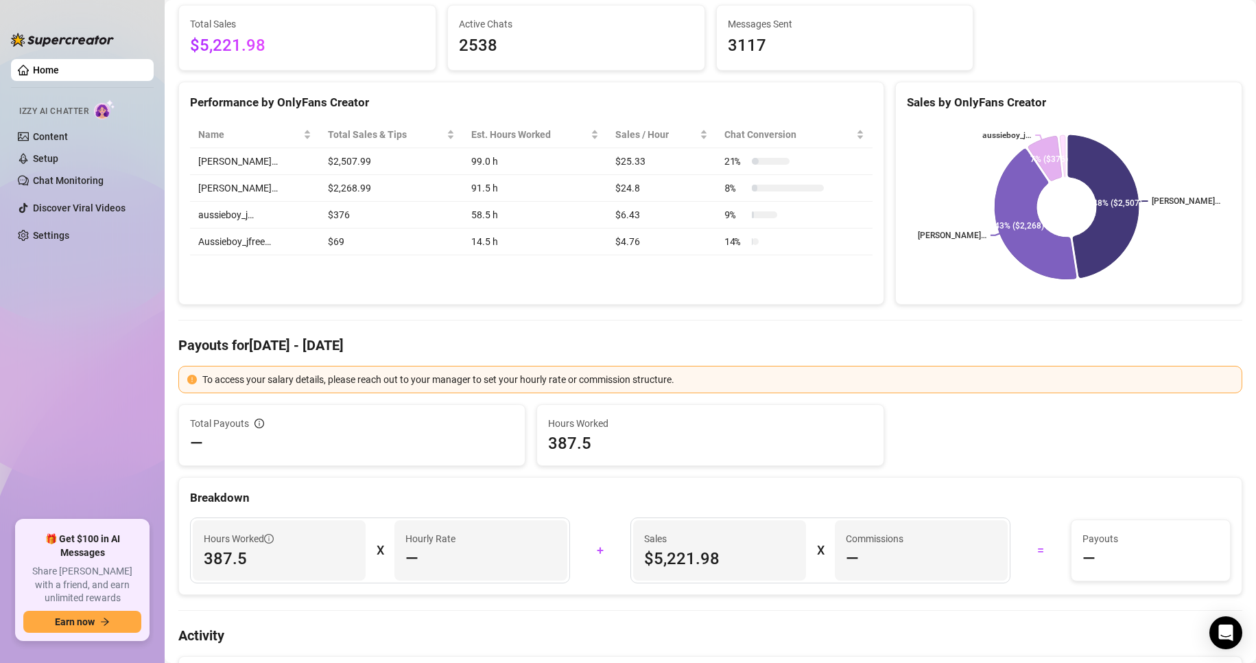
scroll to position [0, 0]
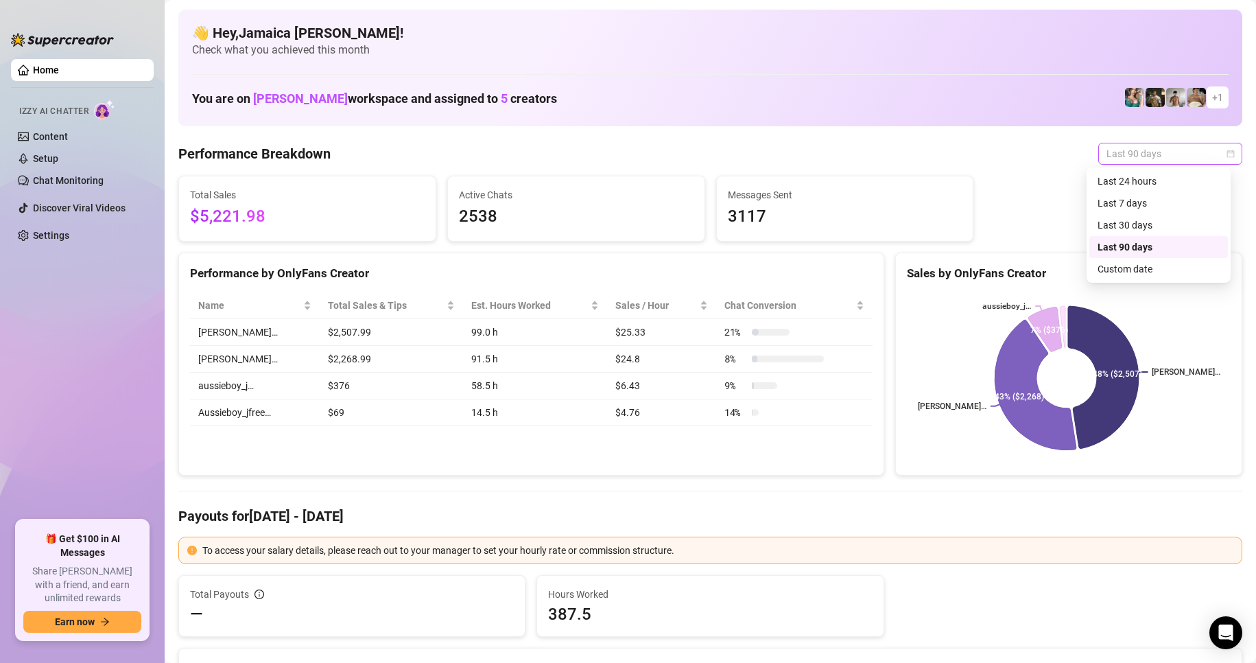
click at [863, 160] on span "Last 90 days" at bounding box center [1170, 153] width 128 height 21
click at [863, 179] on div "Last 24 hours" at bounding box center [1159, 181] width 122 height 15
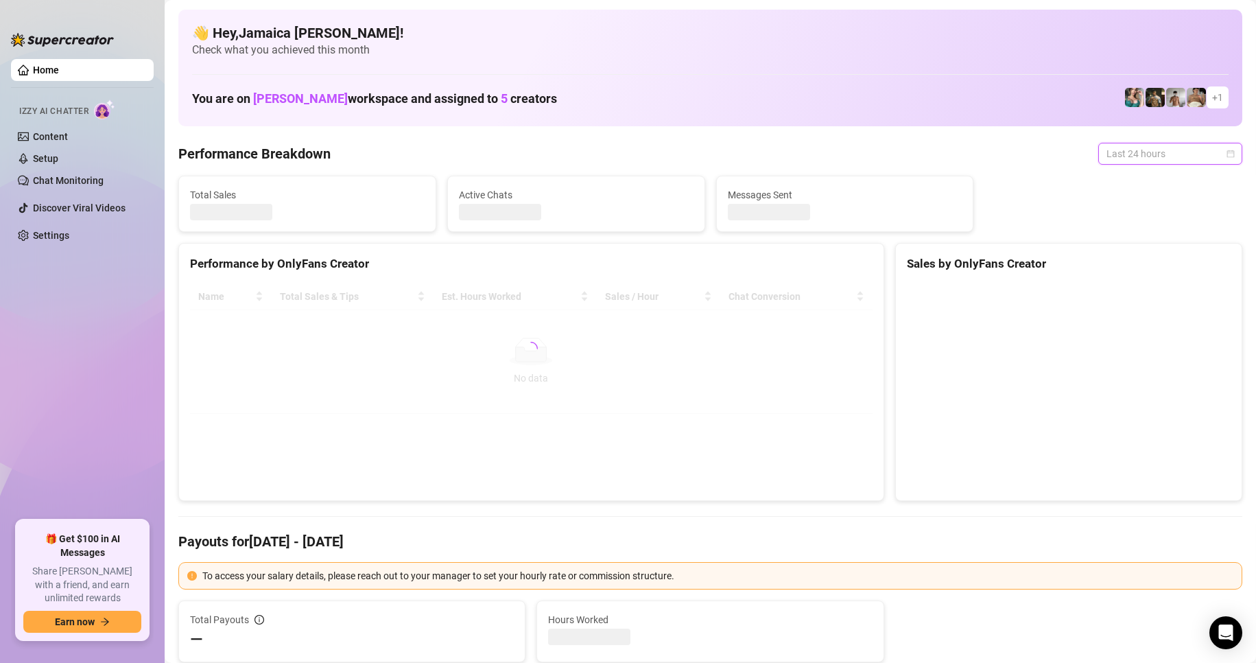
click at [863, 155] on span "Last 24 hours" at bounding box center [1170, 153] width 128 height 21
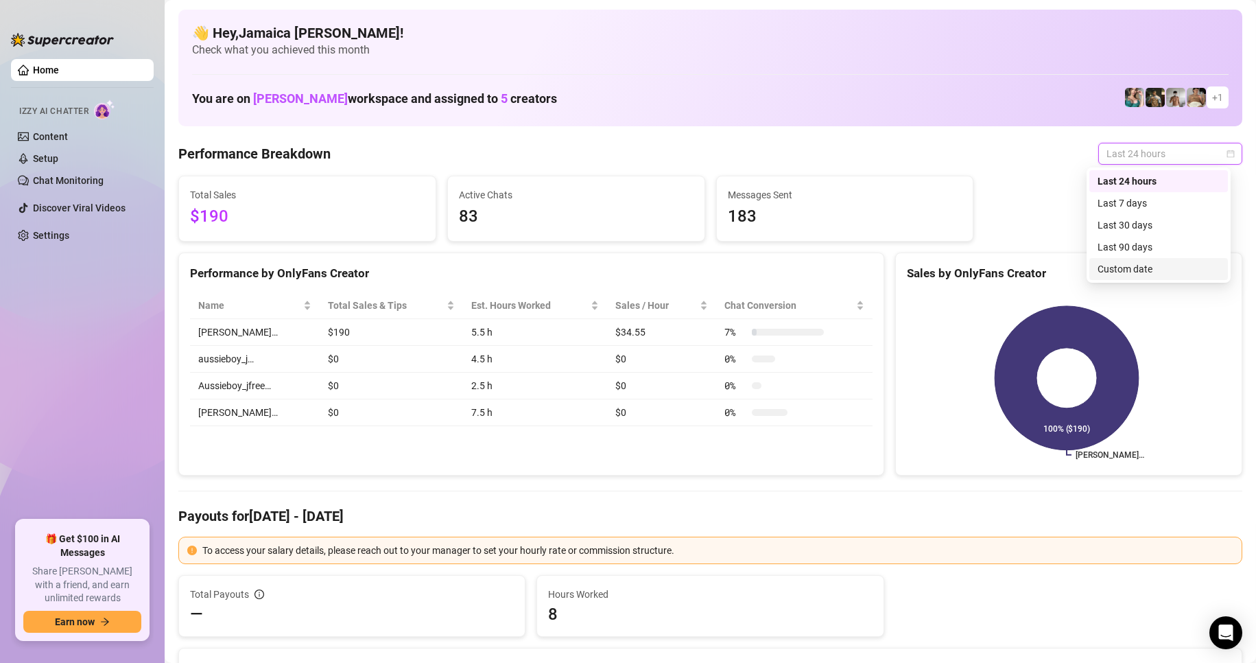
click at [863, 276] on div "Custom date" at bounding box center [1159, 268] width 122 height 15
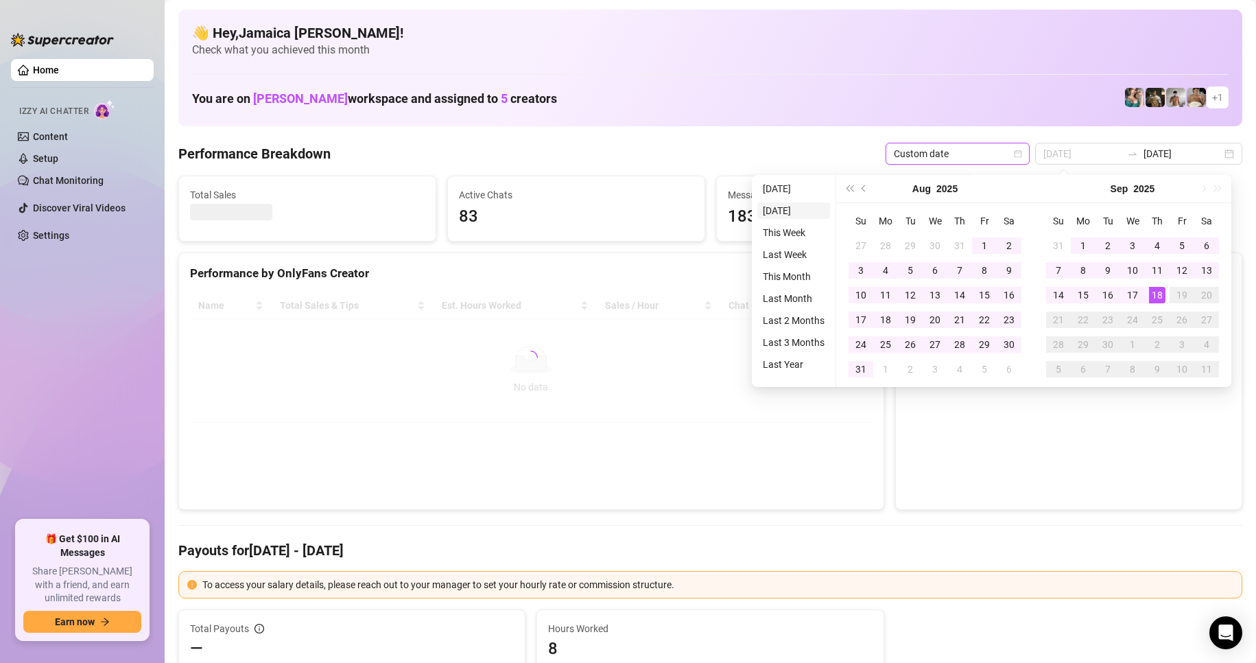
type input "[DATE]"
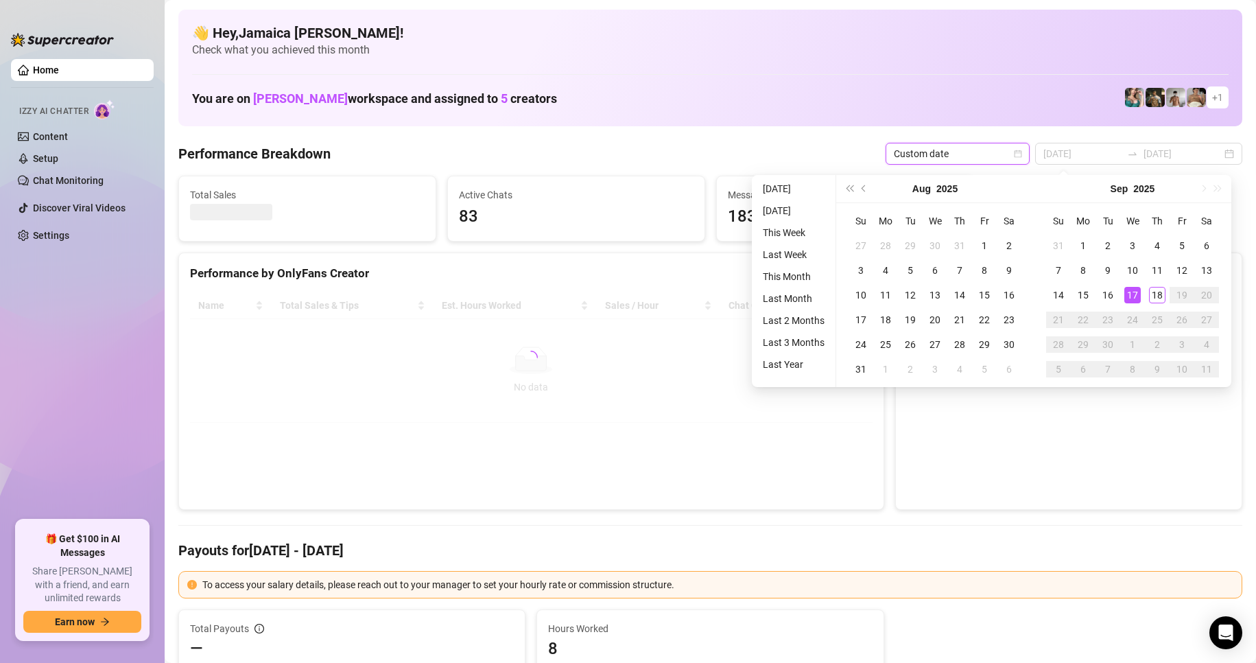
type input "[DATE]"
click at [863, 239] on div "1" at bounding box center [1083, 245] width 16 height 16
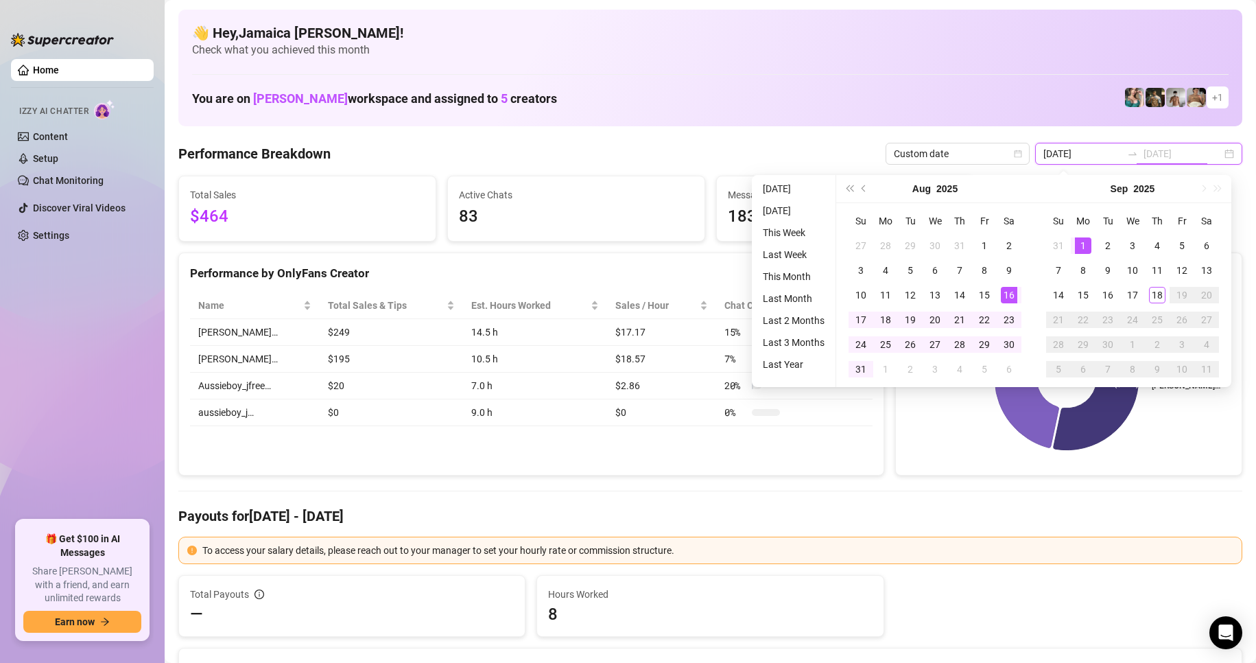
type input "[DATE]"
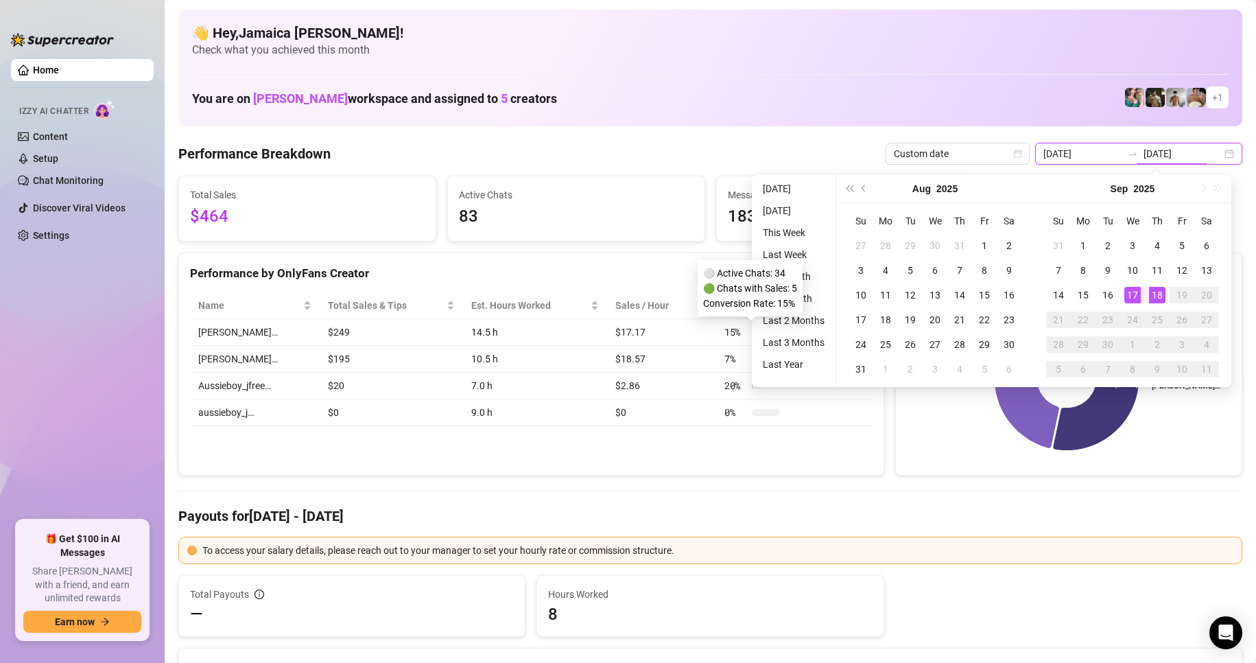
type input "[DATE]"
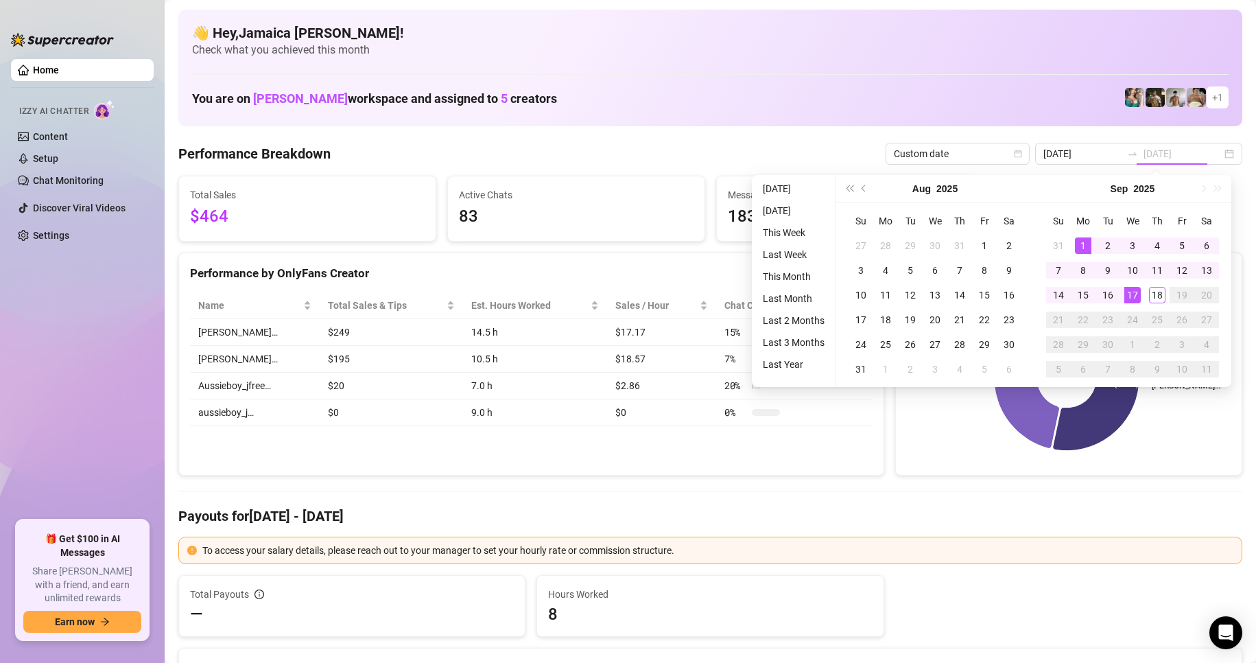
click at [863, 250] on div "1" at bounding box center [1083, 245] width 16 height 16
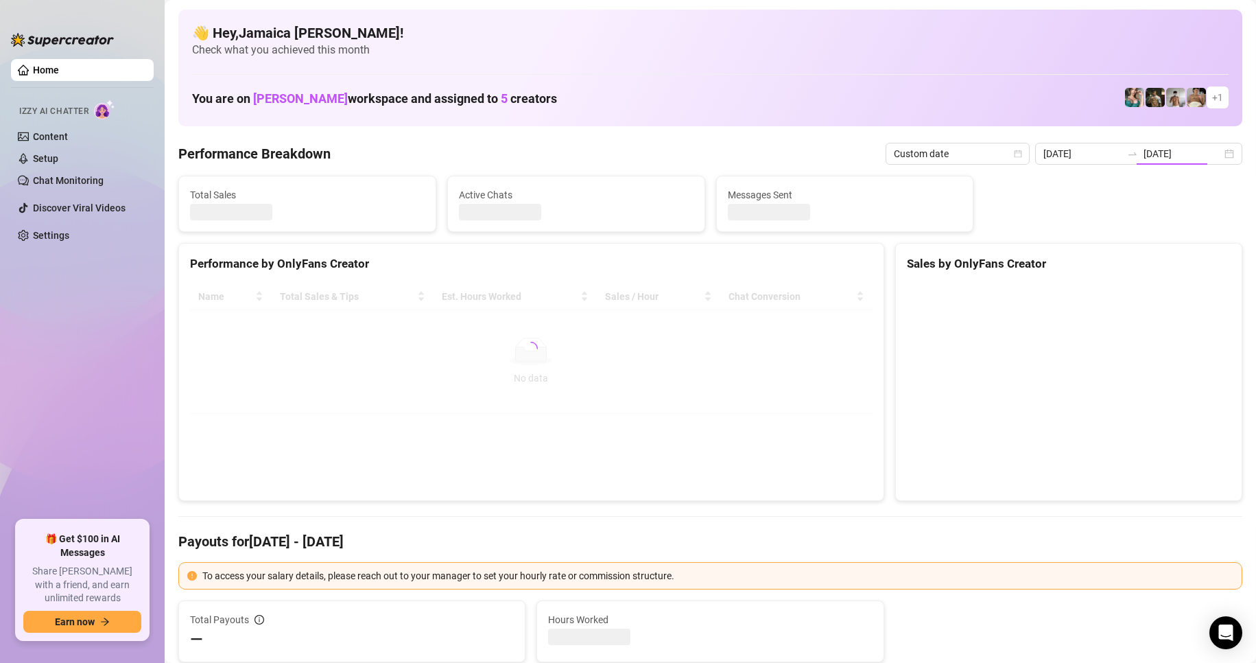
type input "[DATE]"
drag, startPoint x: 1177, startPoint y: 147, endPoint x: 1183, endPoint y: 169, distance: 22.8
click at [863, 150] on input "[DATE]" at bounding box center [1183, 153] width 78 height 15
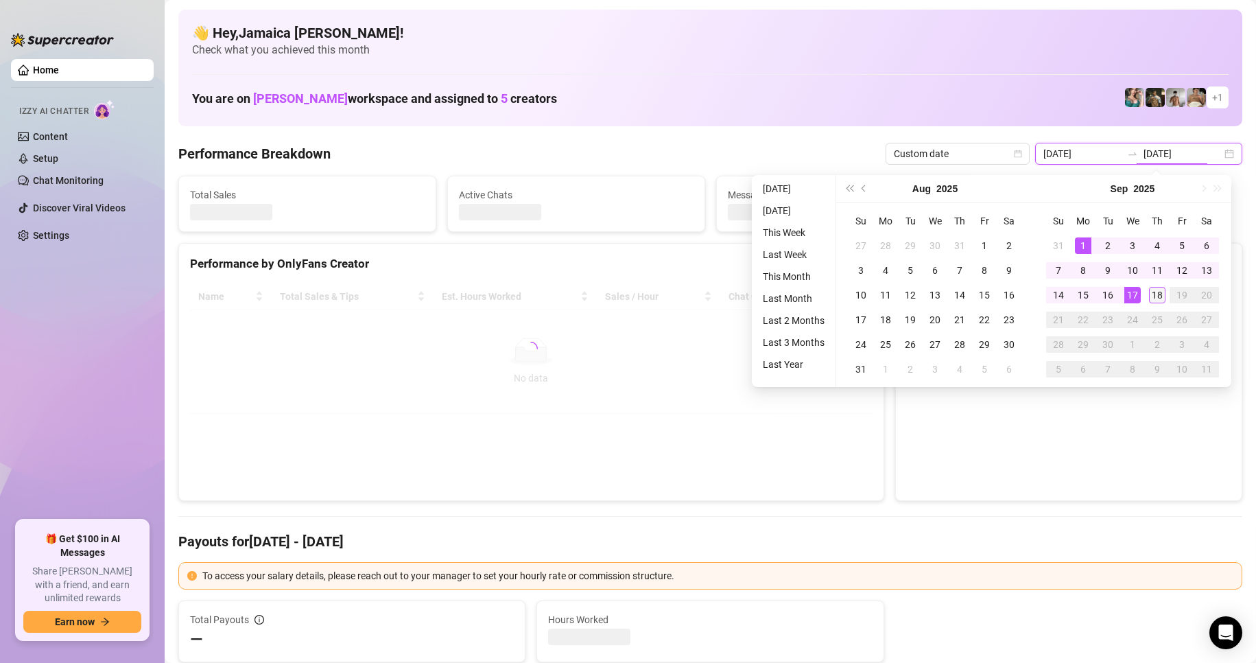
type input "[DATE]"
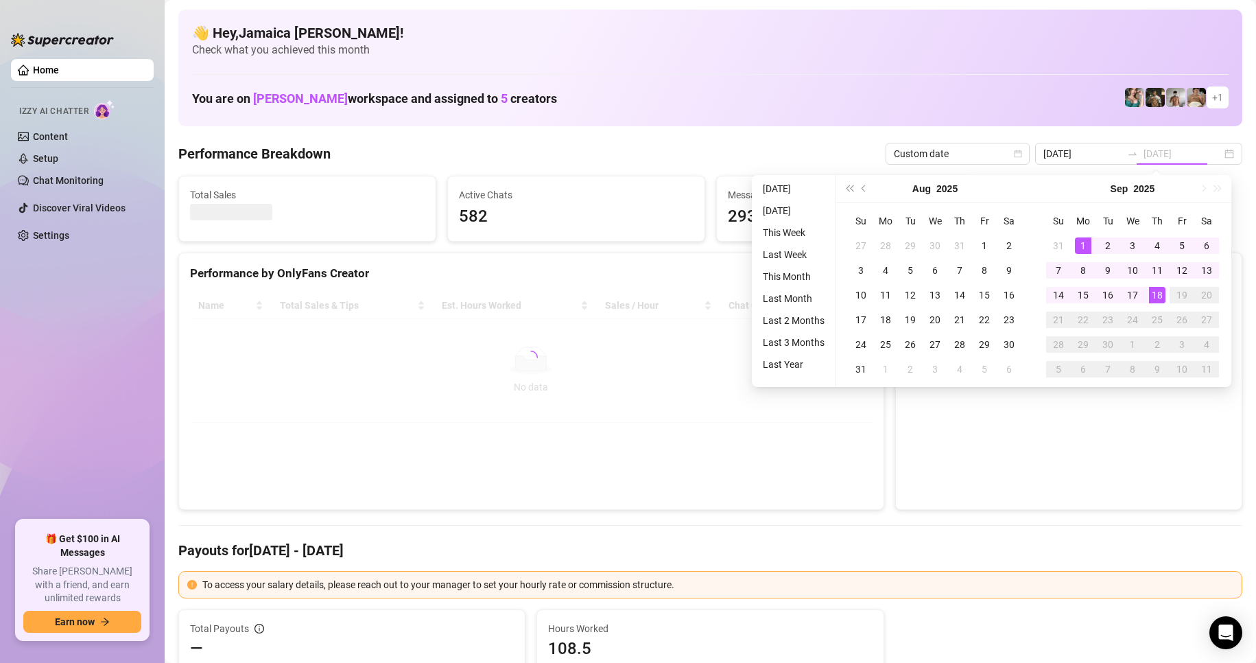
click at [863, 298] on div "18" at bounding box center [1157, 295] width 16 height 16
type input "[DATE]"
click at [863, 243] on div "1" at bounding box center [1083, 245] width 16 height 16
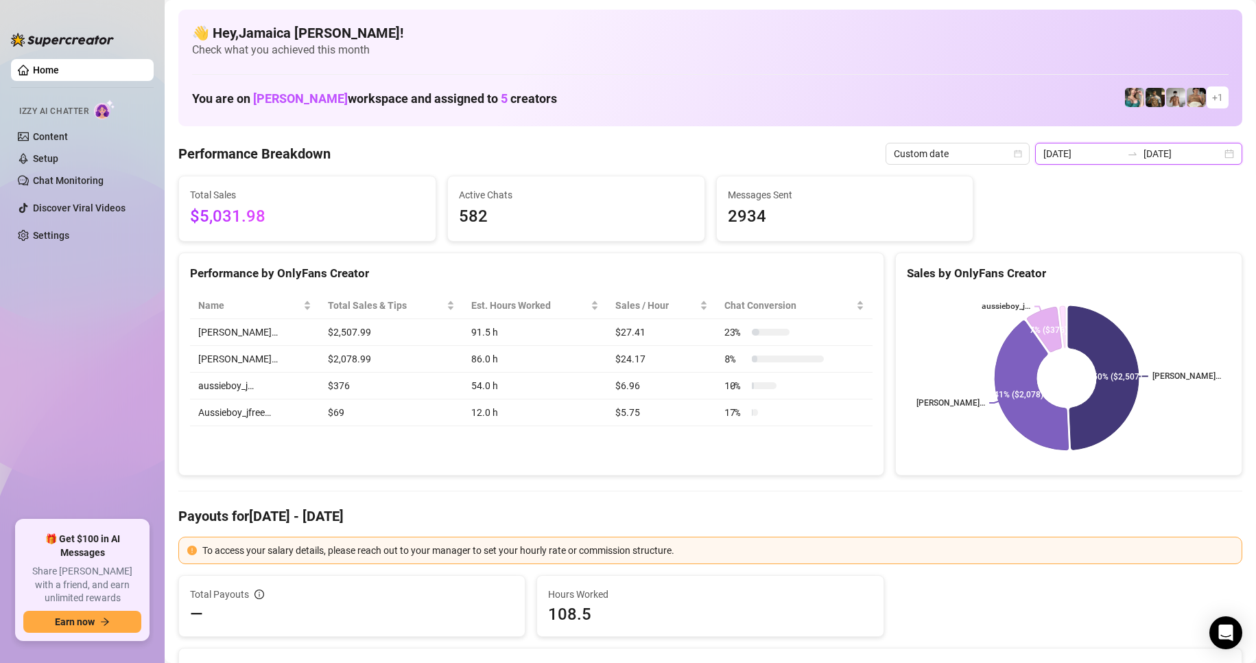
drag, startPoint x: 1074, startPoint y: 150, endPoint x: 1047, endPoint y: 156, distance: 28.1
click at [863, 152] on input "[DATE]" at bounding box center [1082, 153] width 78 height 15
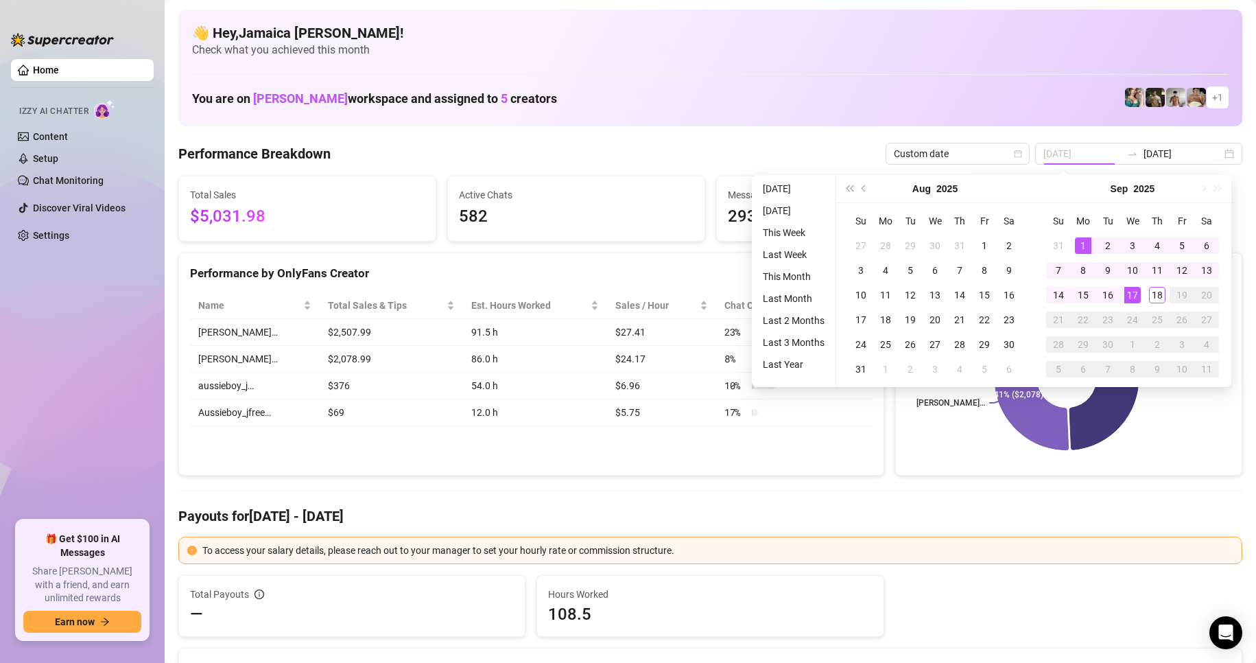
click at [863, 239] on div "1" at bounding box center [1083, 245] width 16 height 16
type input "[DATE]"
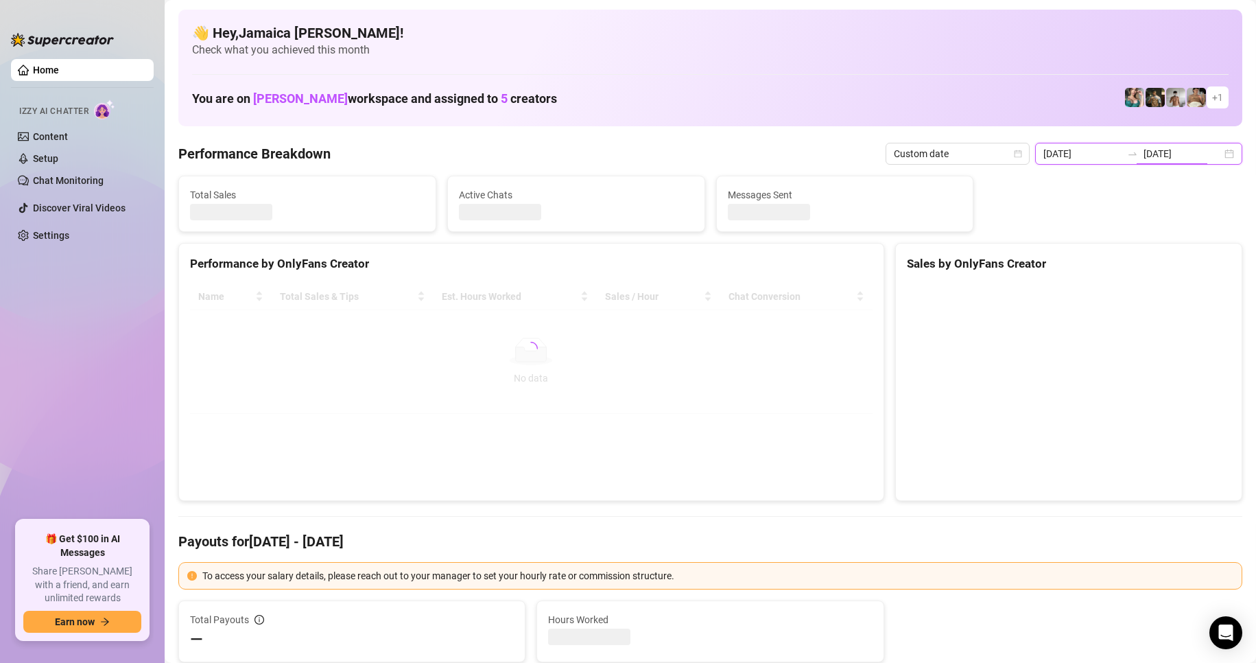
drag, startPoint x: 1190, startPoint y: 160, endPoint x: 1174, endPoint y: 221, distance: 63.1
click at [863, 161] on input "[DATE]" at bounding box center [1183, 153] width 78 height 15
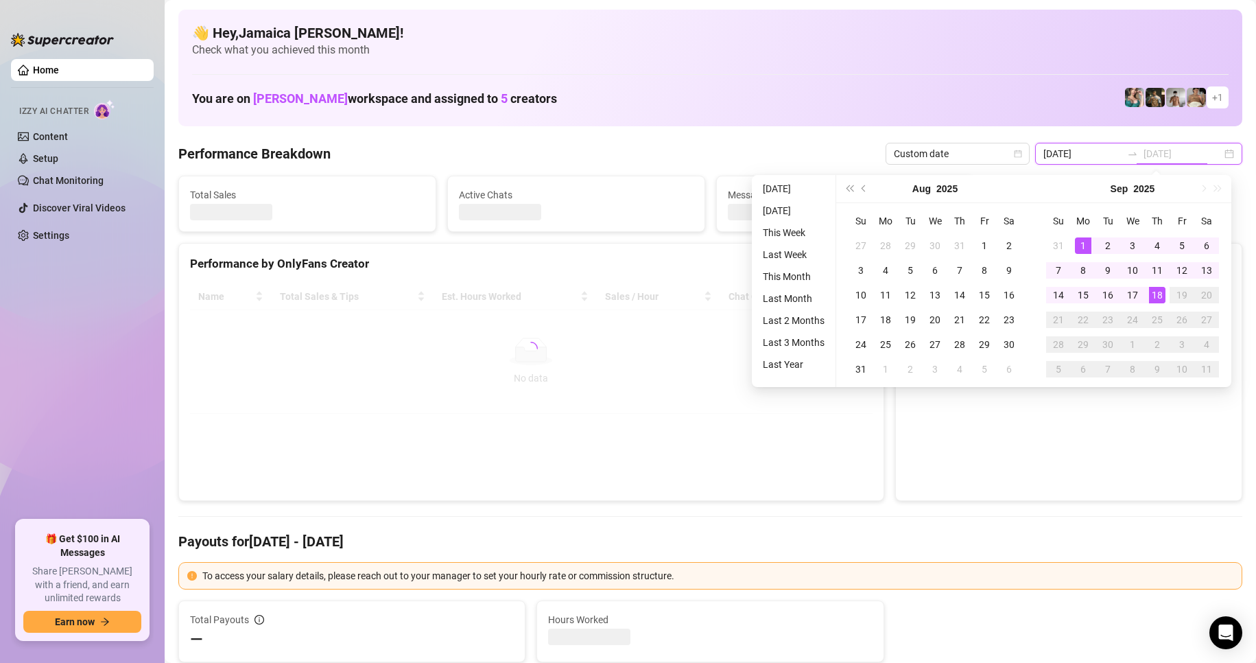
type input "[DATE]"
click at [863, 303] on td "18" at bounding box center [1157, 295] width 25 height 25
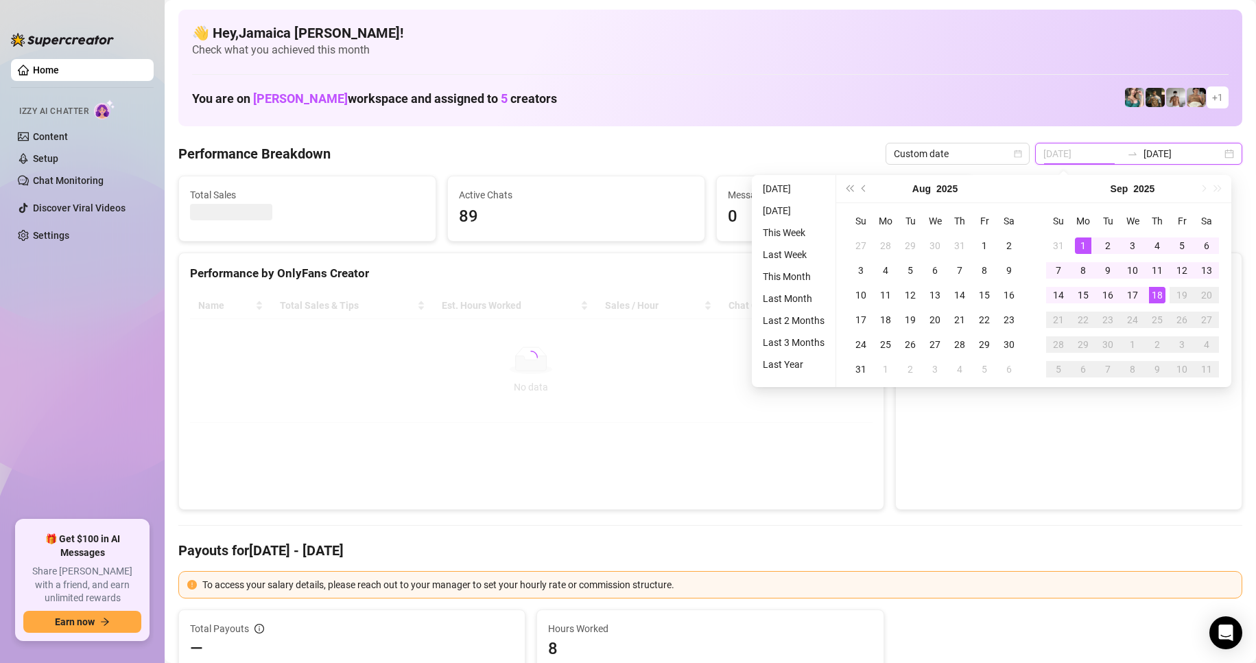
type input "[DATE]"
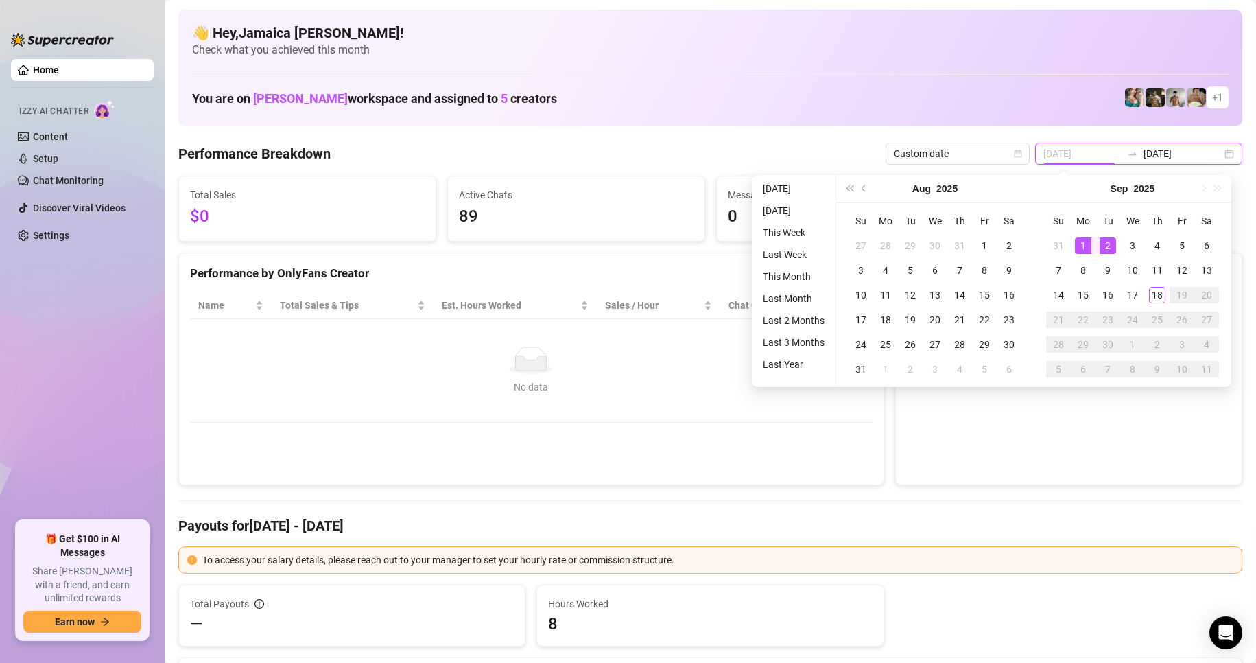
type input "[DATE]"
click at [863, 242] on div "1" at bounding box center [1083, 245] width 16 height 16
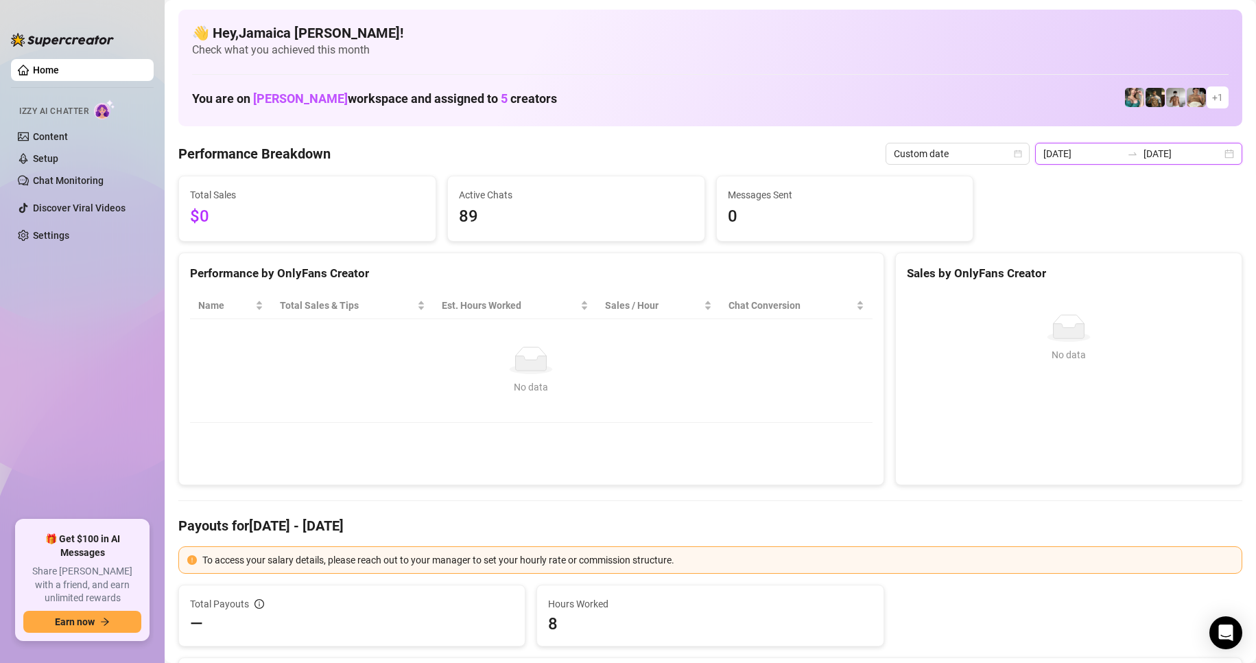
drag, startPoint x: 1185, startPoint y: 158, endPoint x: 1183, endPoint y: 167, distance: 9.2
click at [863, 155] on input "[DATE]" at bounding box center [1183, 153] width 78 height 15
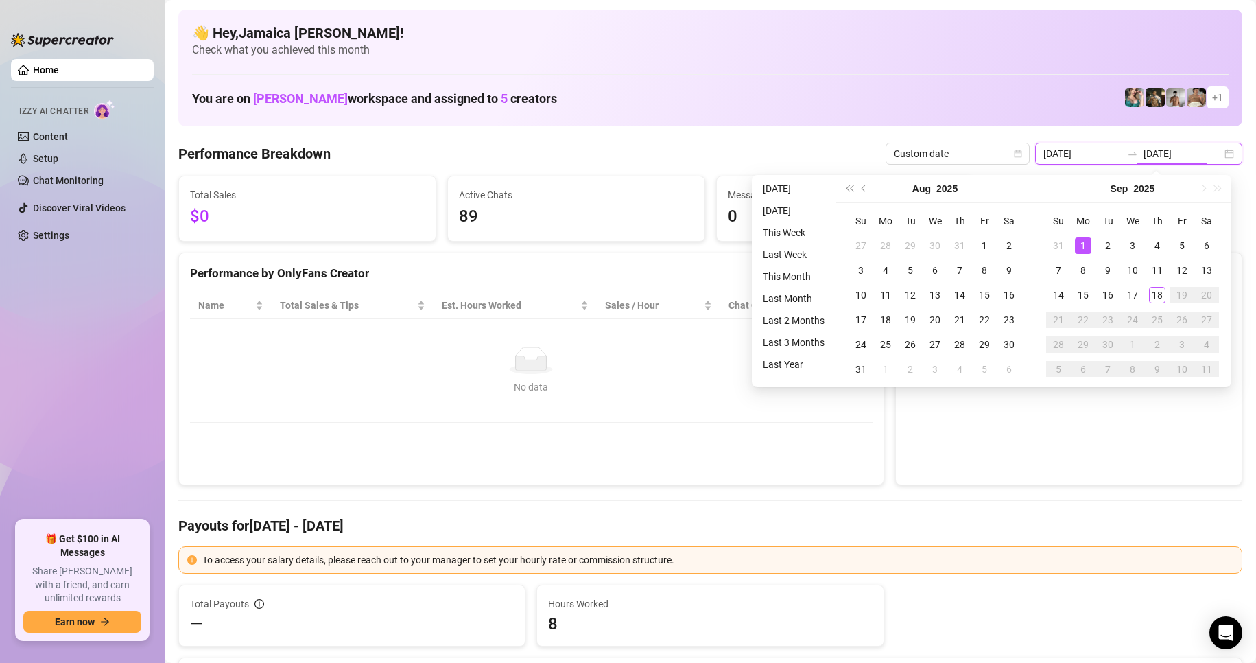
click at [863, 154] on div "[DATE] [DATE]" at bounding box center [1138, 154] width 207 height 22
type input "[DATE]"
click at [863, 298] on div "18" at bounding box center [1157, 295] width 16 height 16
type input "[DATE]"
click at [863, 154] on input "[DATE]" at bounding box center [1082, 153] width 78 height 15
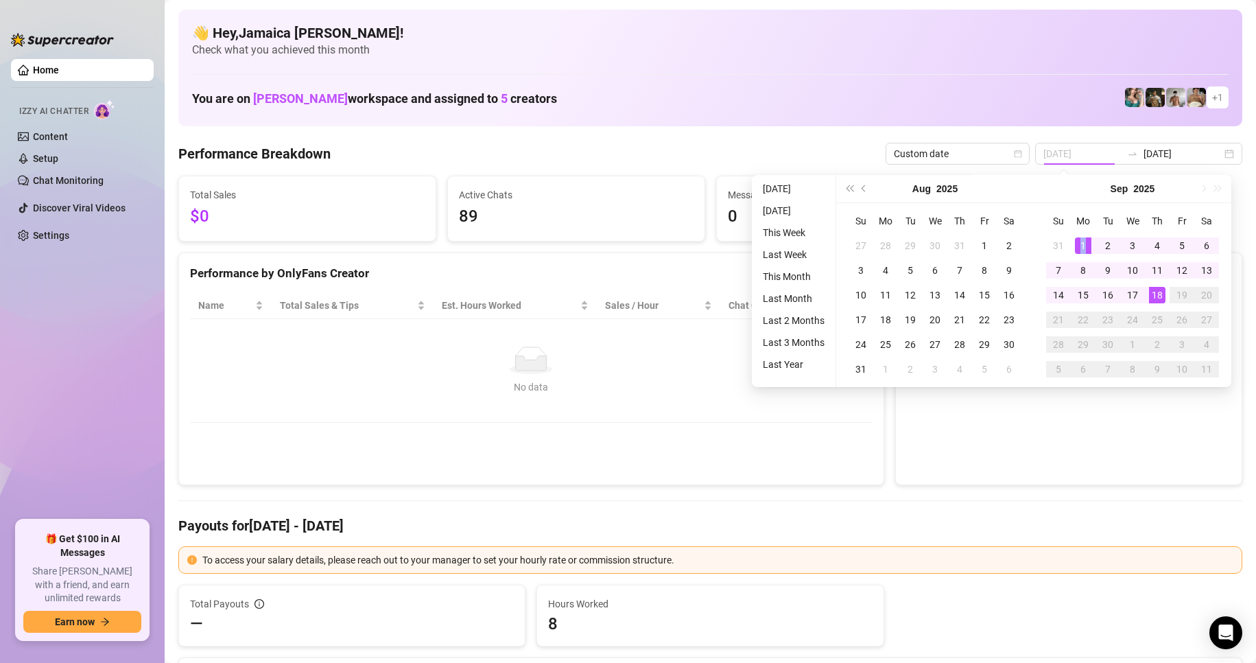
click at [863, 241] on div "1" at bounding box center [1083, 245] width 16 height 16
type input "[DATE]"
